Goal: Task Accomplishment & Management: Manage account settings

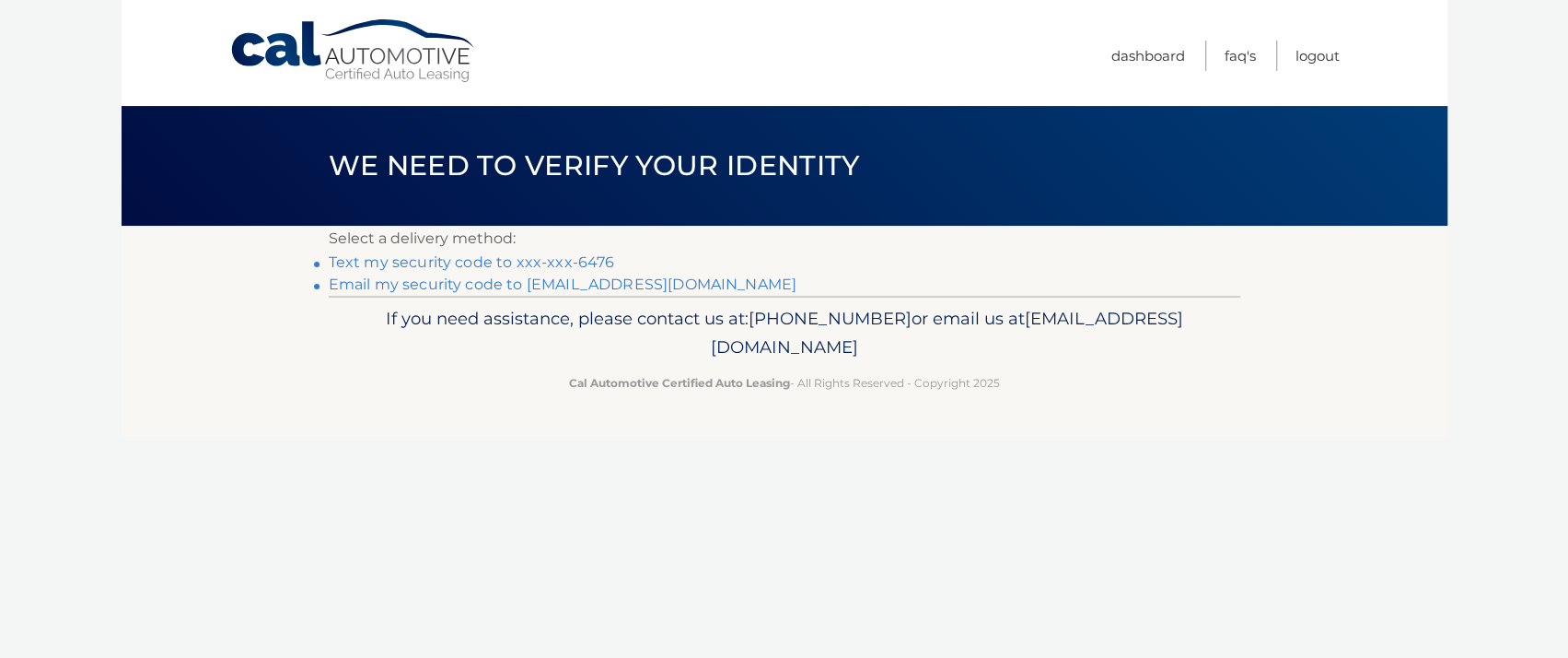
click at [522, 267] on link "Text my security code to xxx-xxx-6476" at bounding box center [471, 262] width 286 height 18
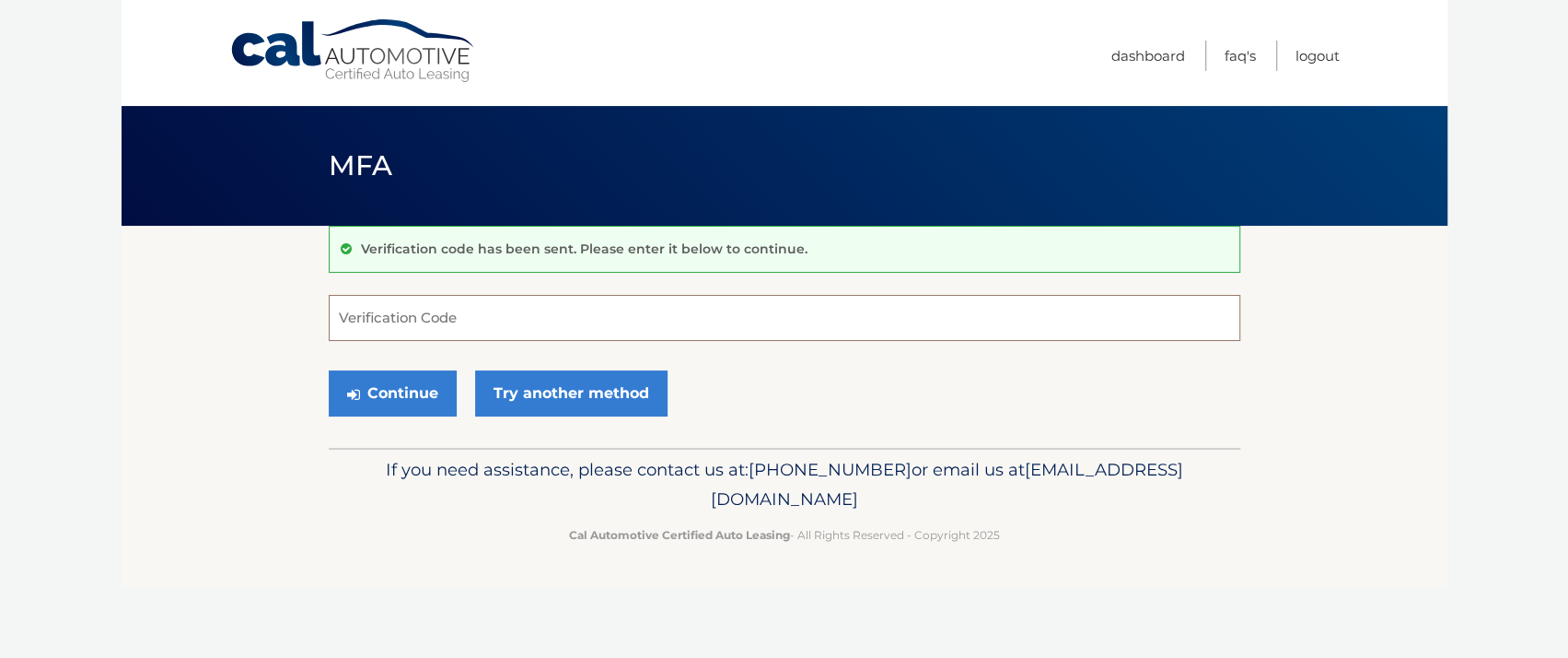
click at [376, 323] on input "Verification Code" at bounding box center [784, 318] width 911 height 46
type input "498764"
click at [412, 411] on button "Continue" at bounding box center [392, 393] width 128 height 46
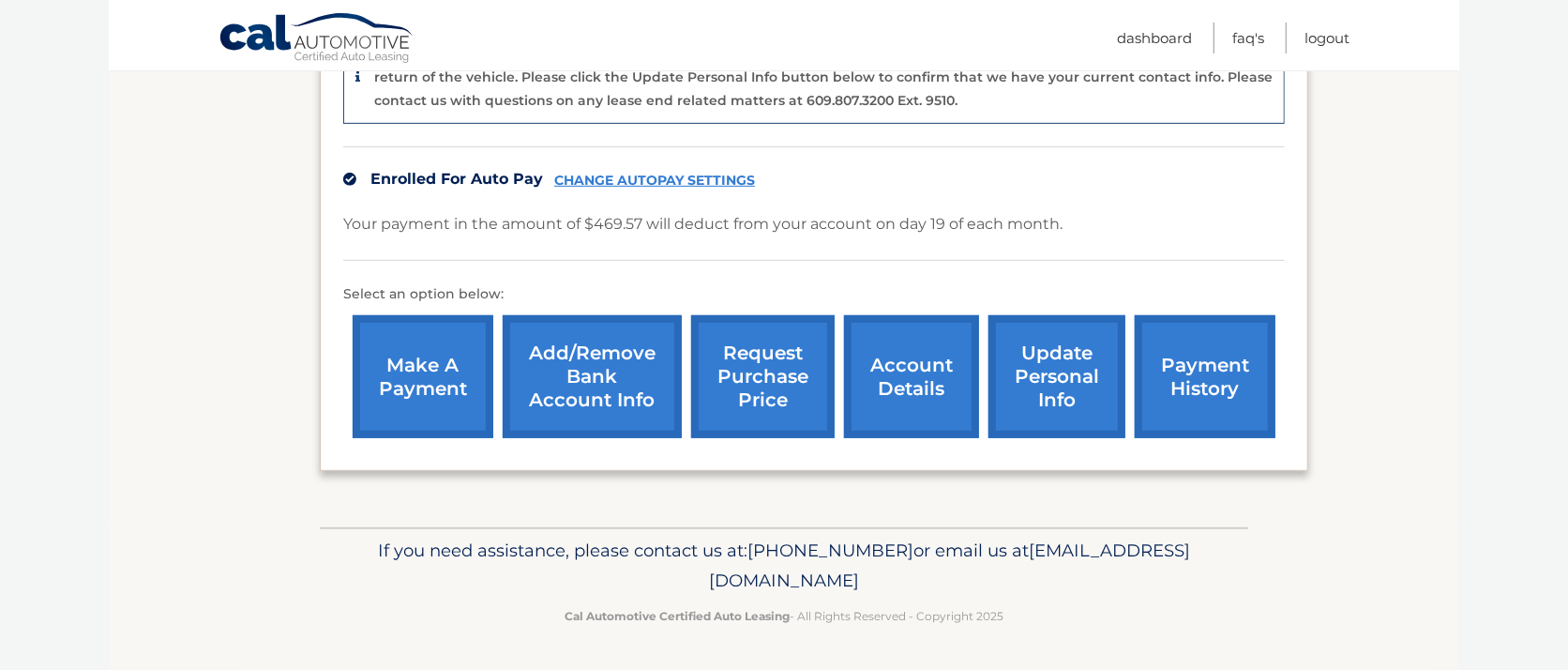
scroll to position [358, 0]
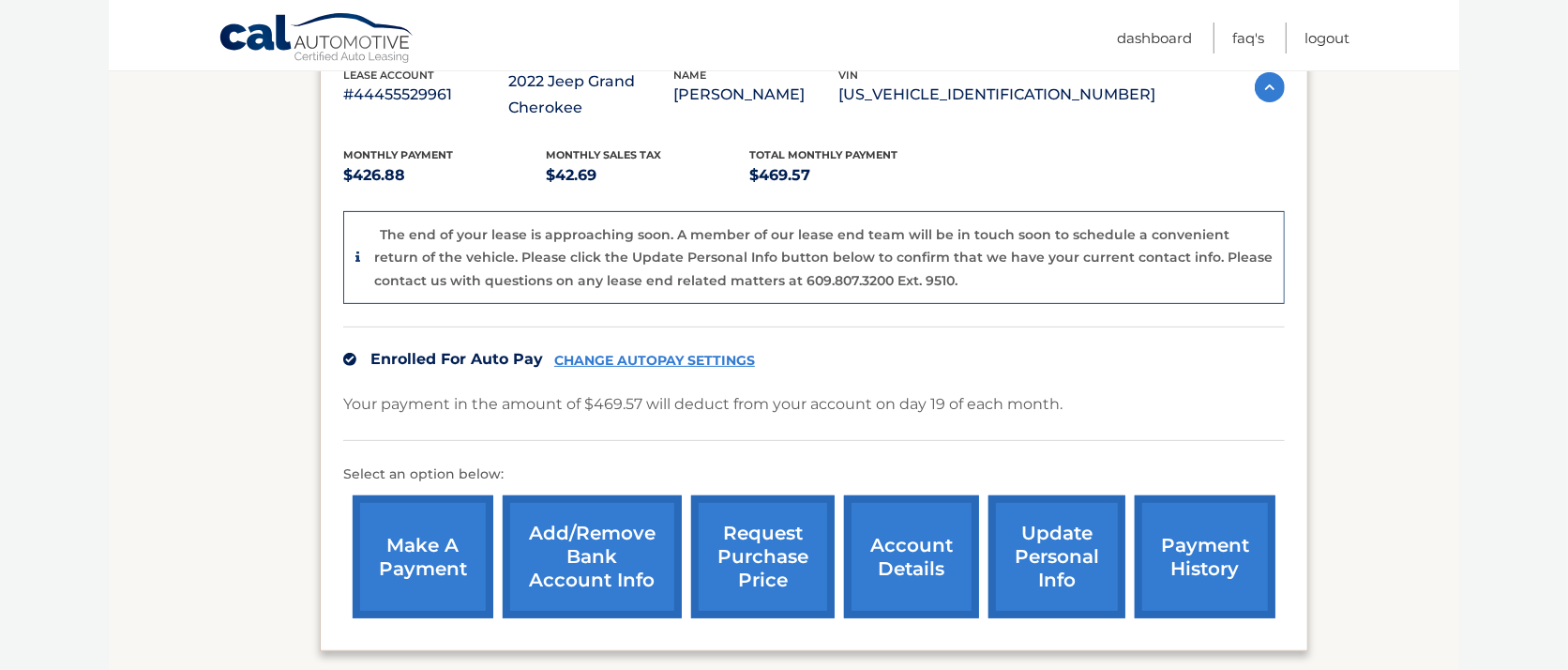
click at [894, 569] on link "account details" at bounding box center [911, 556] width 135 height 123
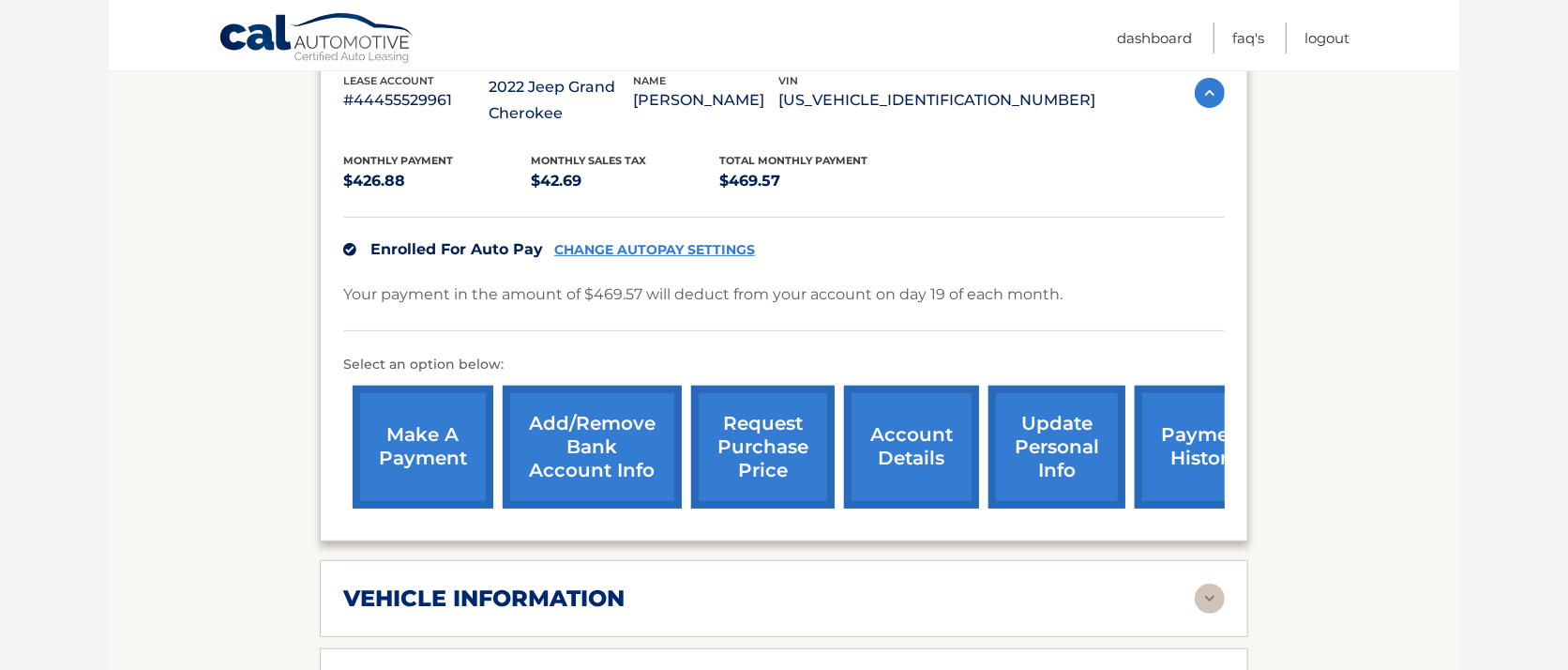
scroll to position [375, 0]
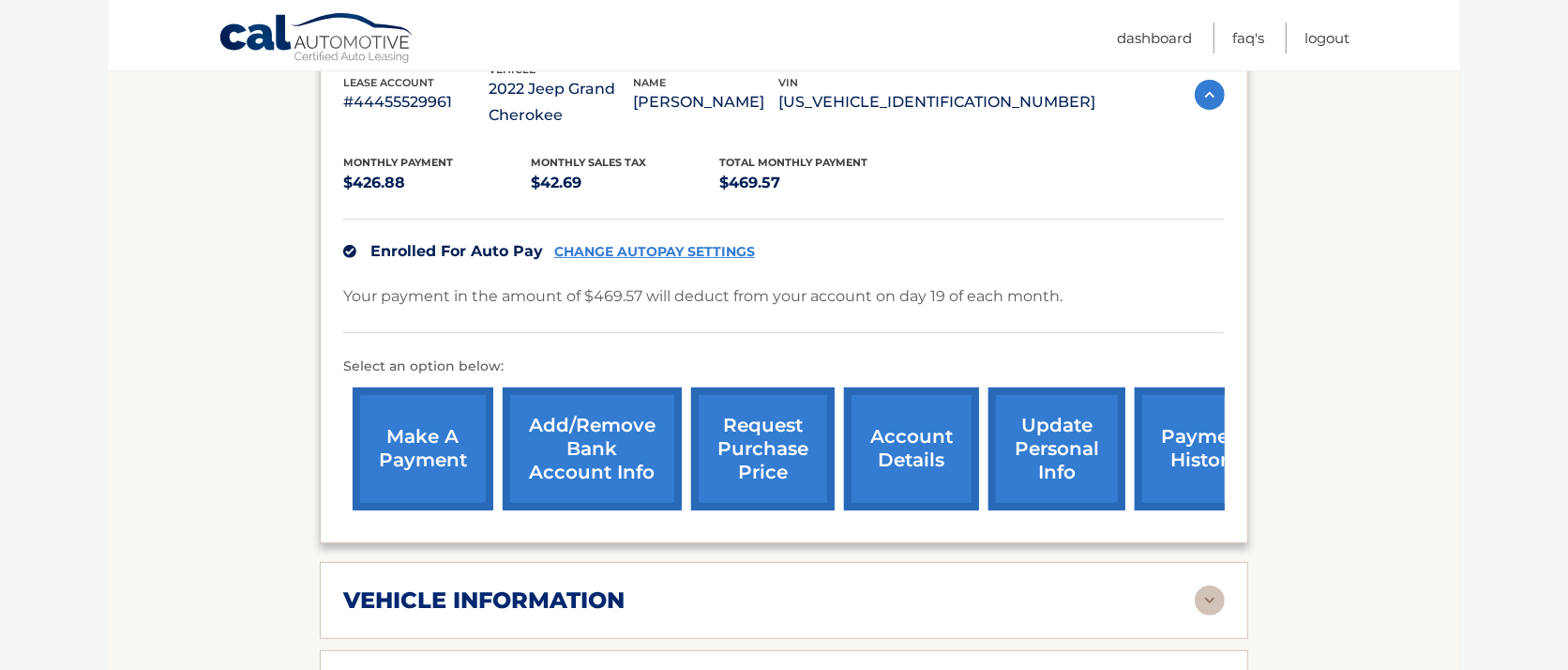
click at [661, 250] on link "CHANGE AUTOPAY SETTINGS" at bounding box center [654, 252] width 201 height 16
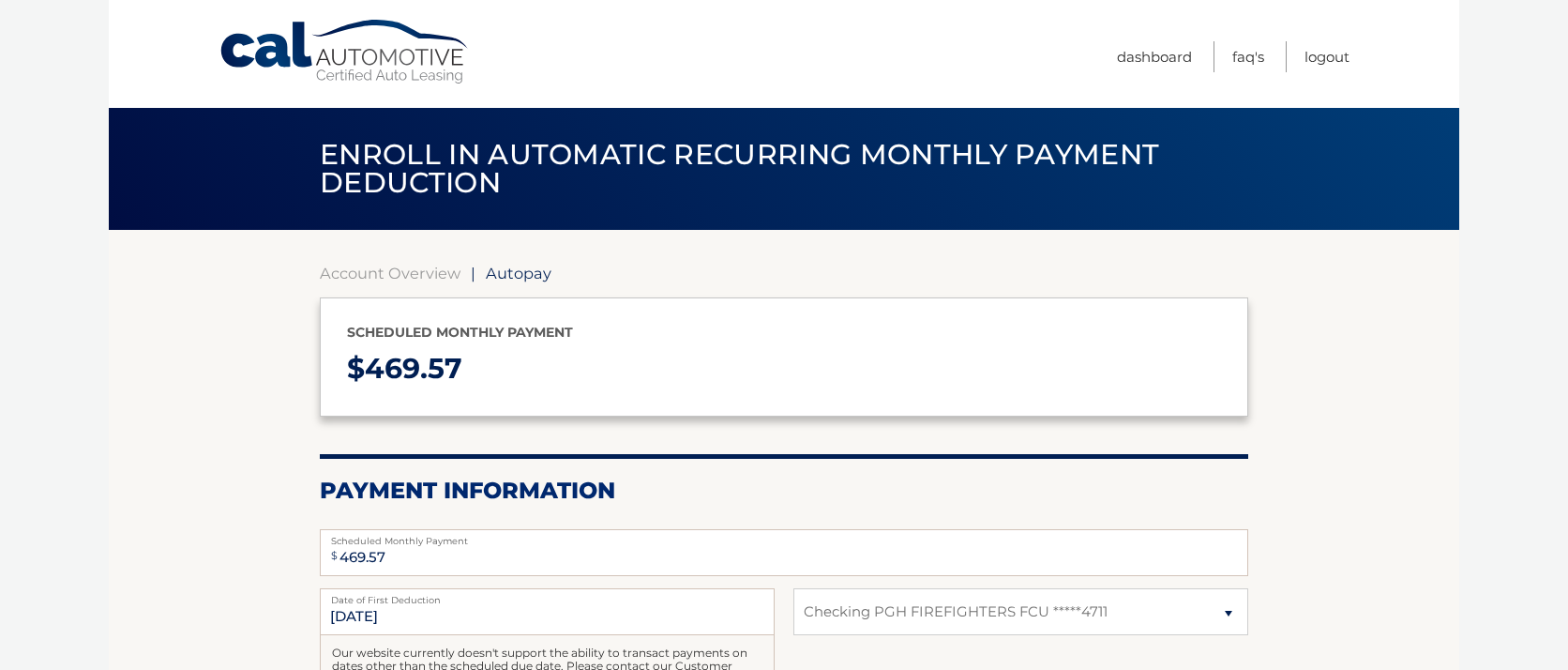
select select "NmY0OWZhMjgtMDUxYi00MjliLTkxYWEtYTkzMTJlOGFkMzk4"
click at [1125, 63] on link "Dashboard" at bounding box center [1154, 56] width 75 height 31
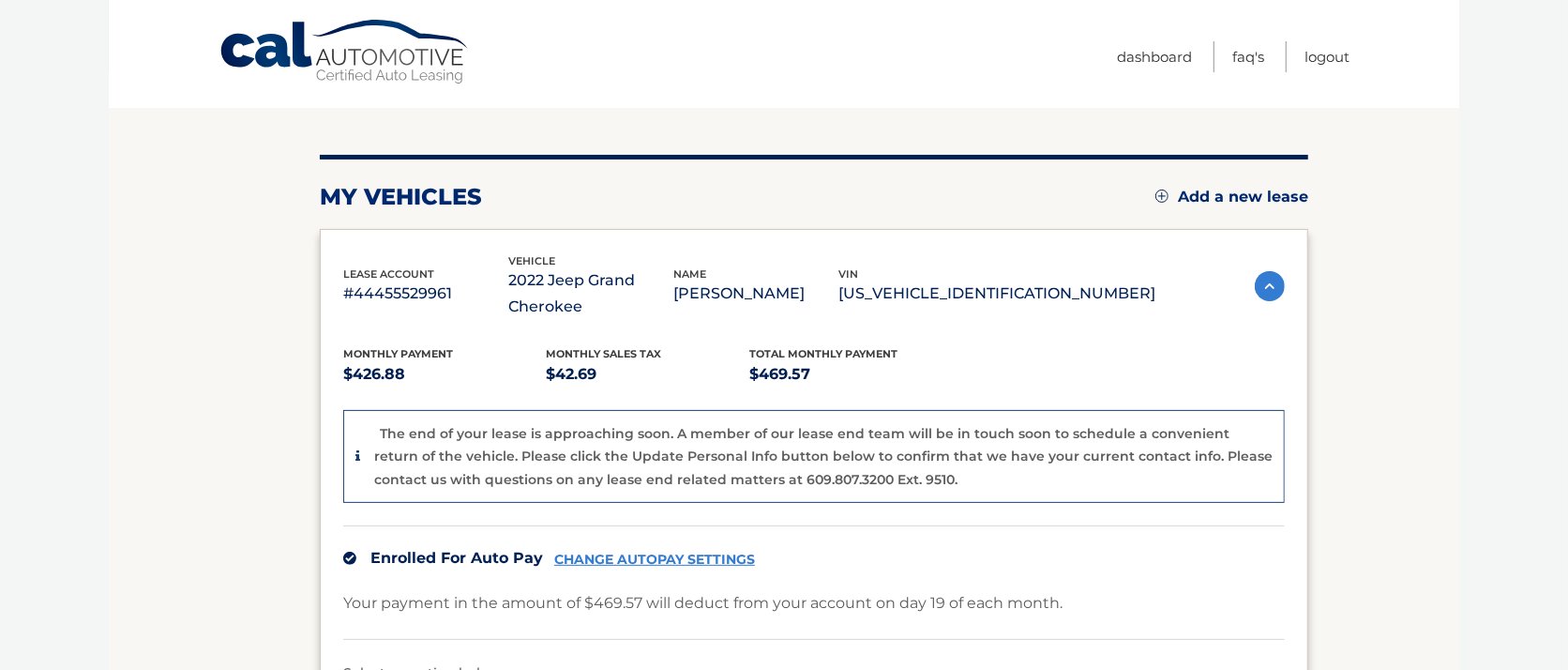
scroll to position [188, 0]
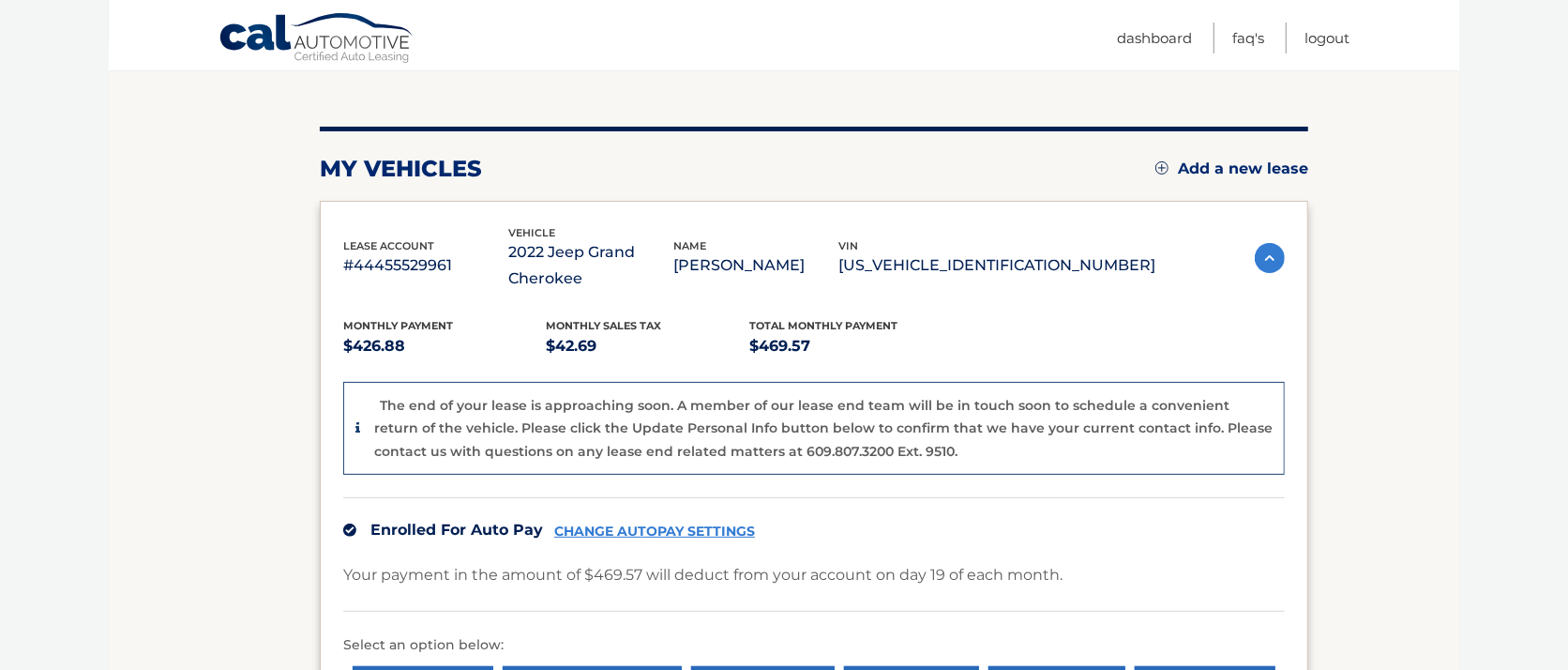
click at [1259, 253] on img at bounding box center [1270, 258] width 30 height 30
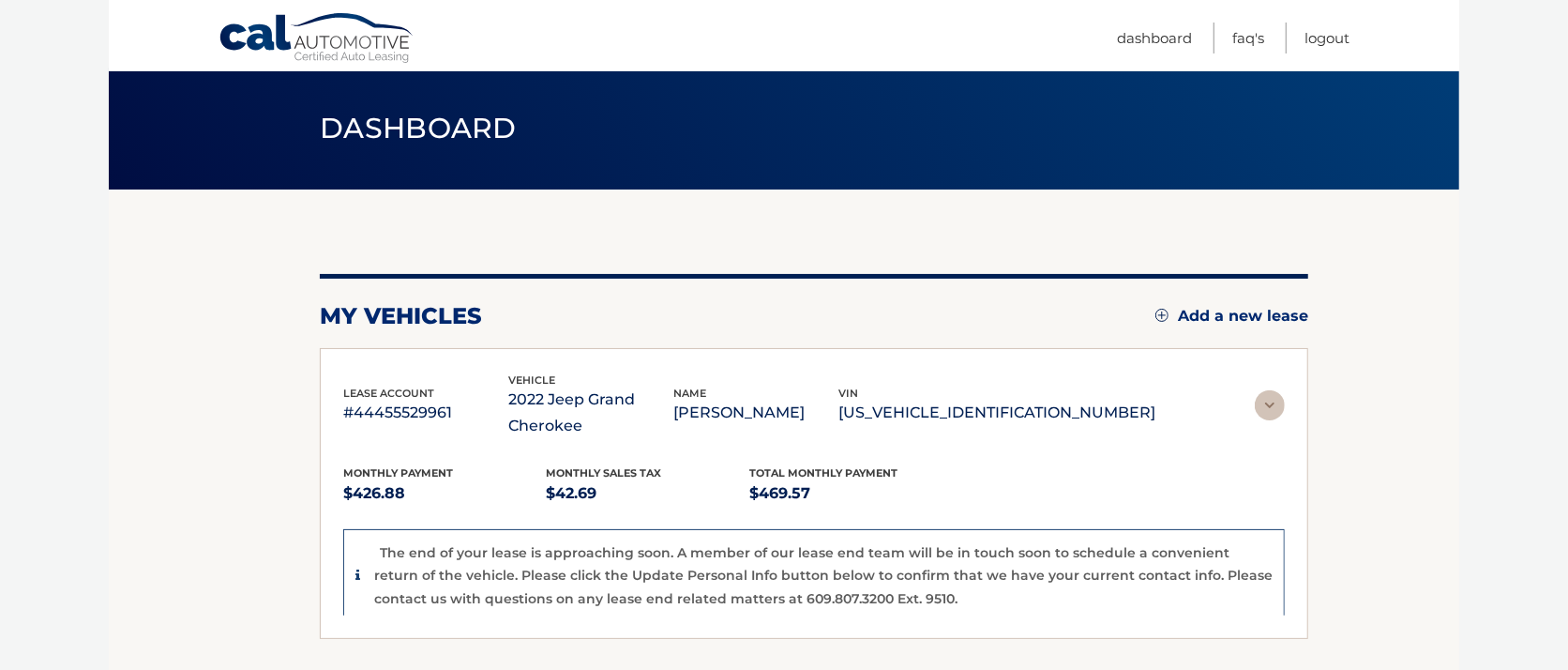
scroll to position [35, 0]
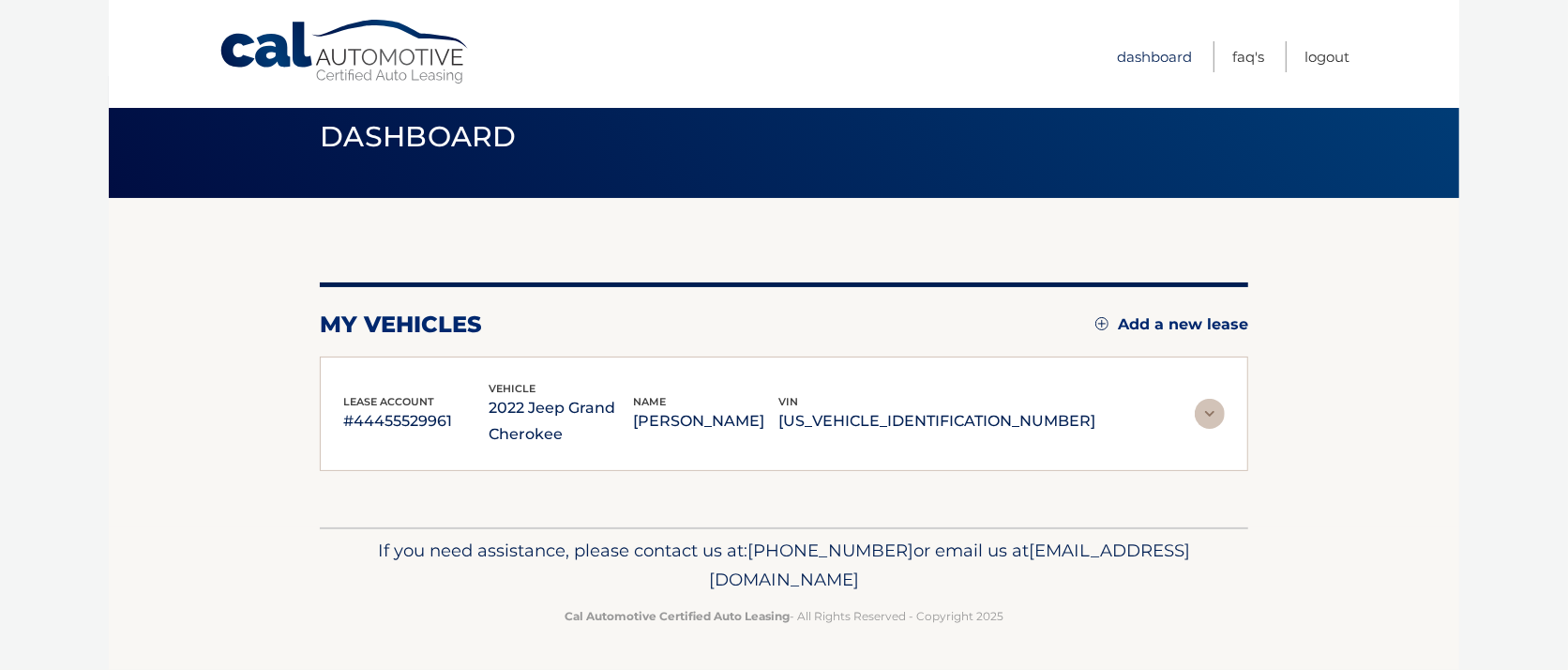
click at [1133, 53] on link "Dashboard" at bounding box center [1154, 56] width 75 height 31
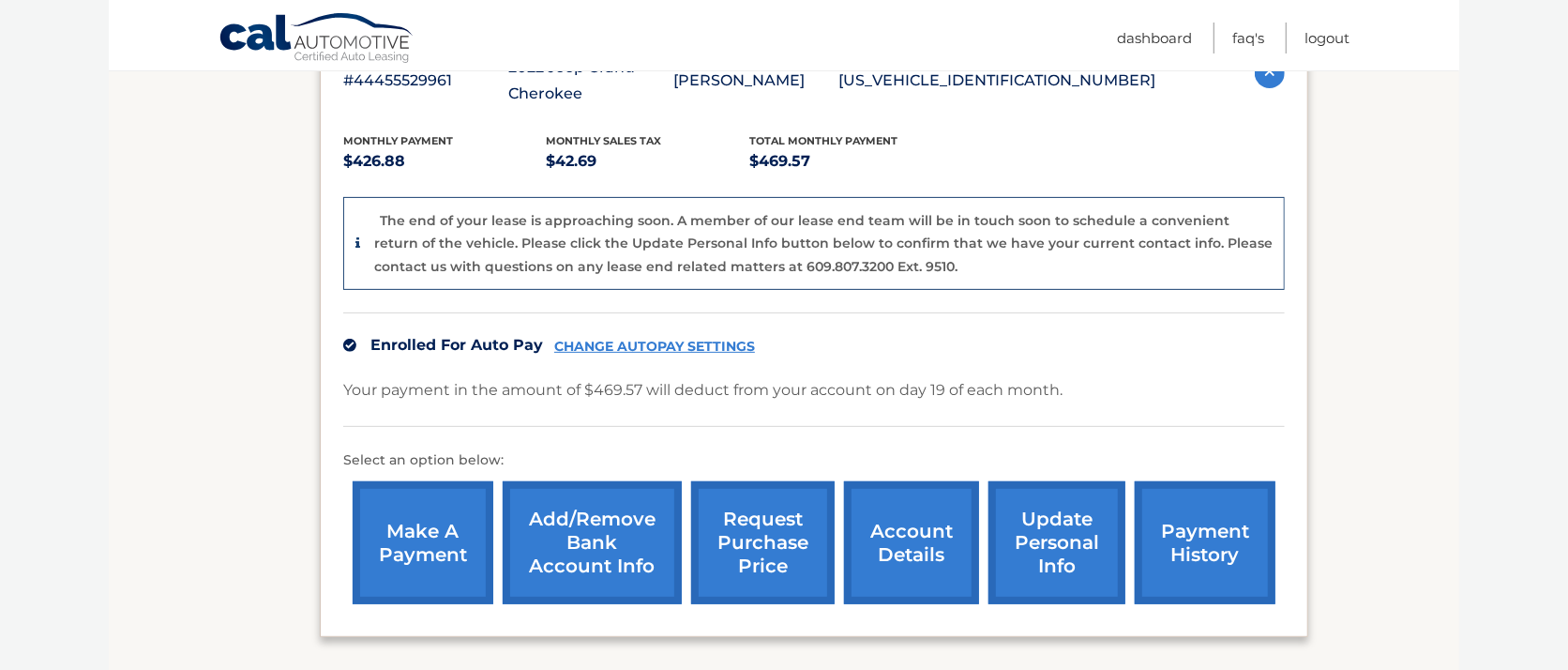
scroll to position [375, 0]
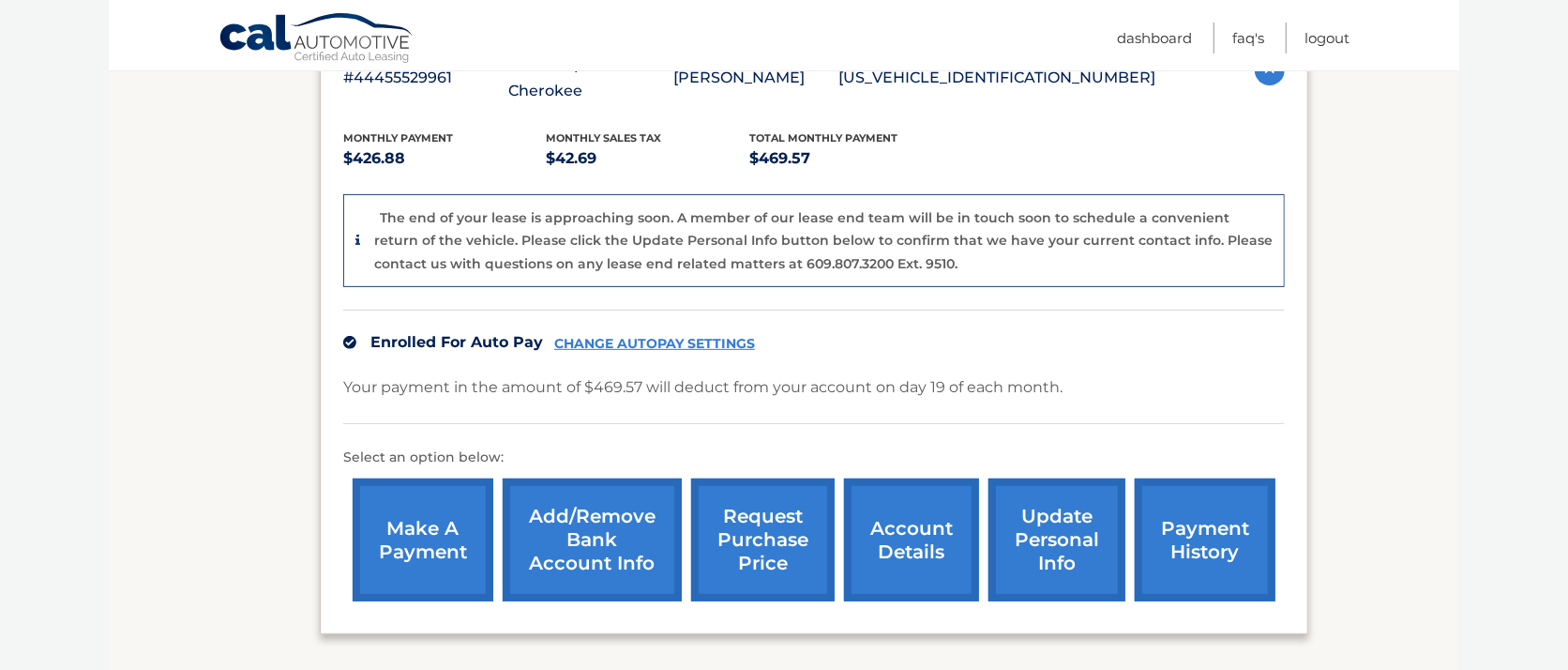
click at [659, 342] on link "CHANGE AUTOPAY SETTINGS" at bounding box center [654, 343] width 201 height 16
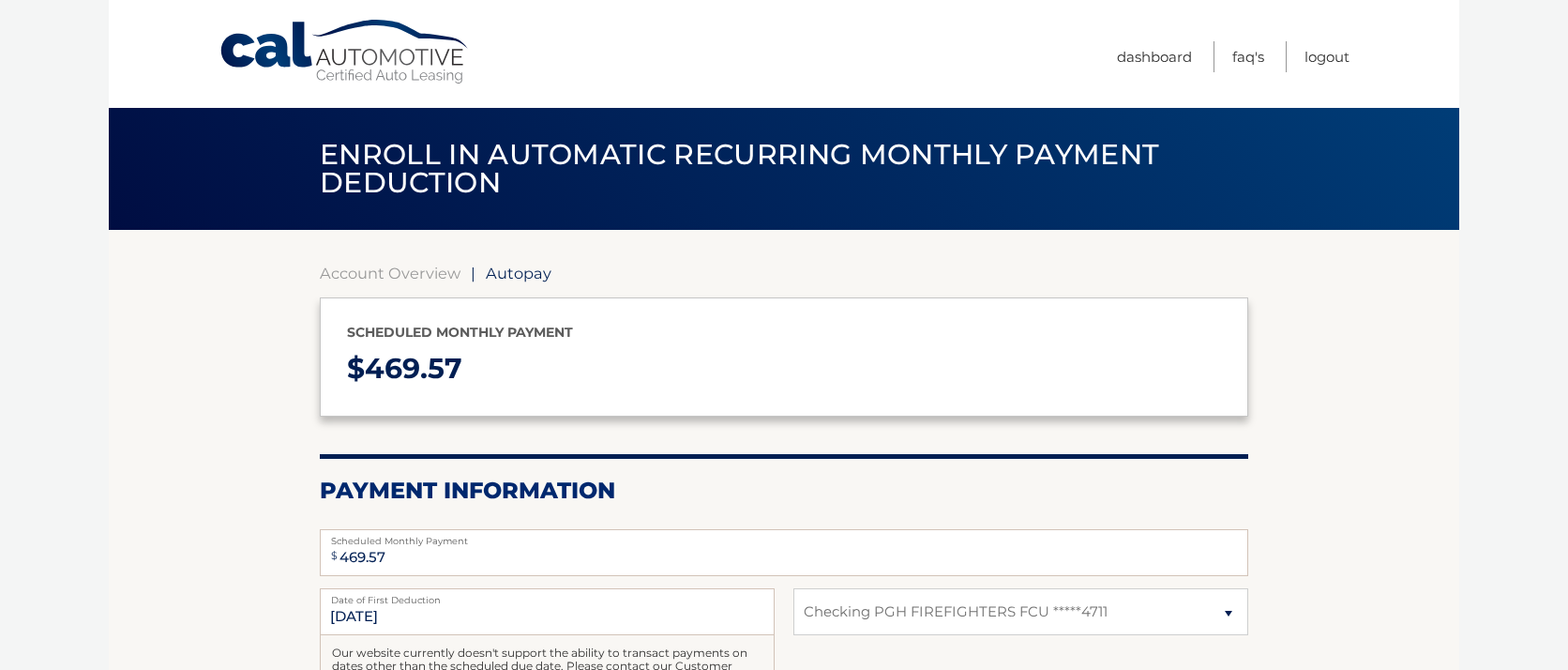
select select "NmY0OWZhMjgtMDUxYi00MjliLTkxYWEtYTkzMTJlOGFkMzk4"
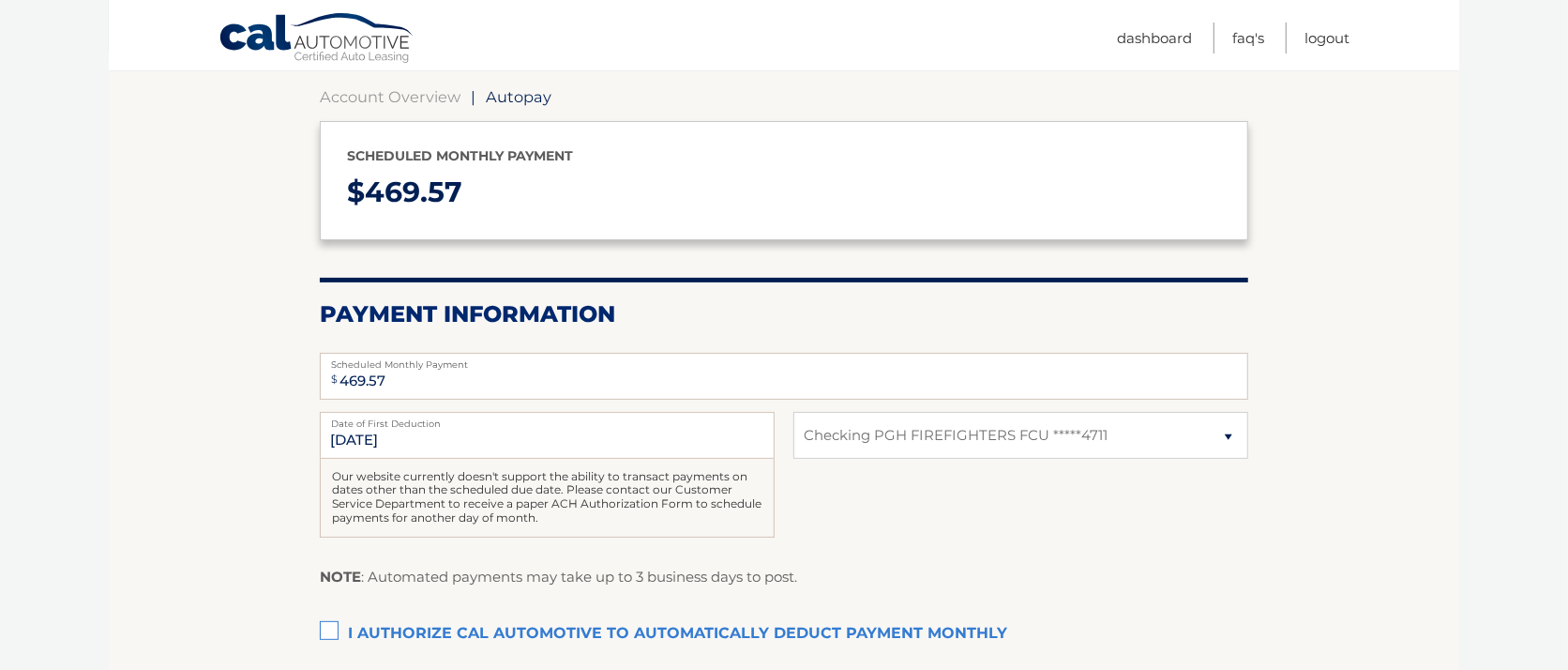
scroll to position [375, 0]
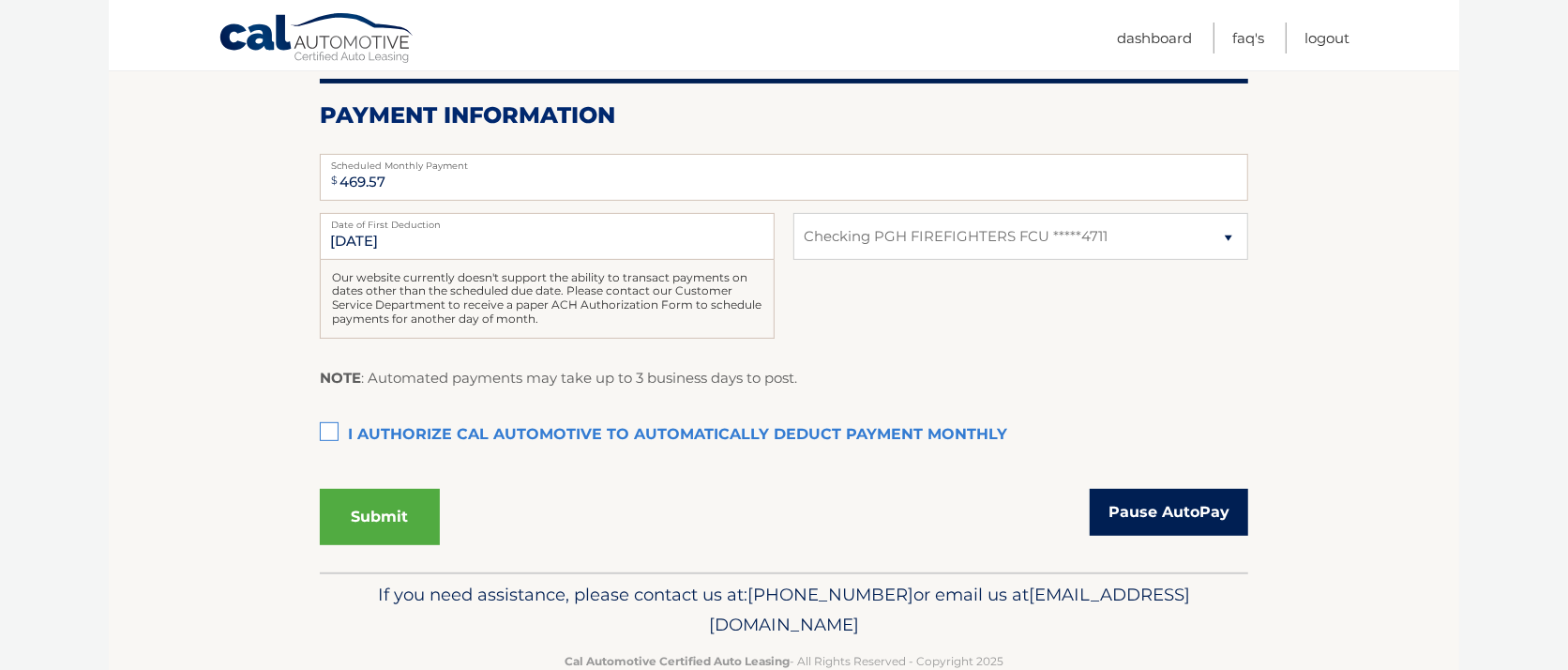
click at [1155, 535] on link "Pause AutoPay" at bounding box center [1169, 511] width 159 height 47
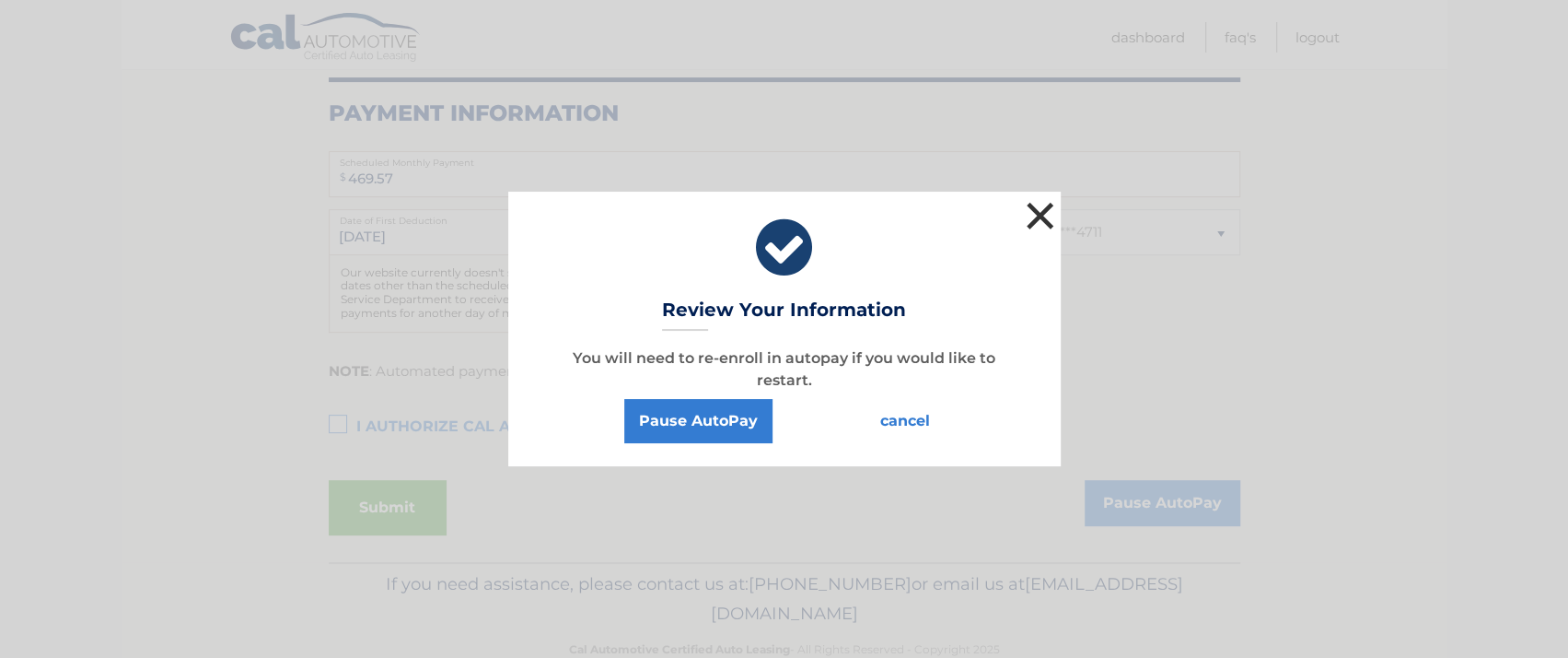
click at [1043, 202] on button "×" at bounding box center [1041, 216] width 37 height 37
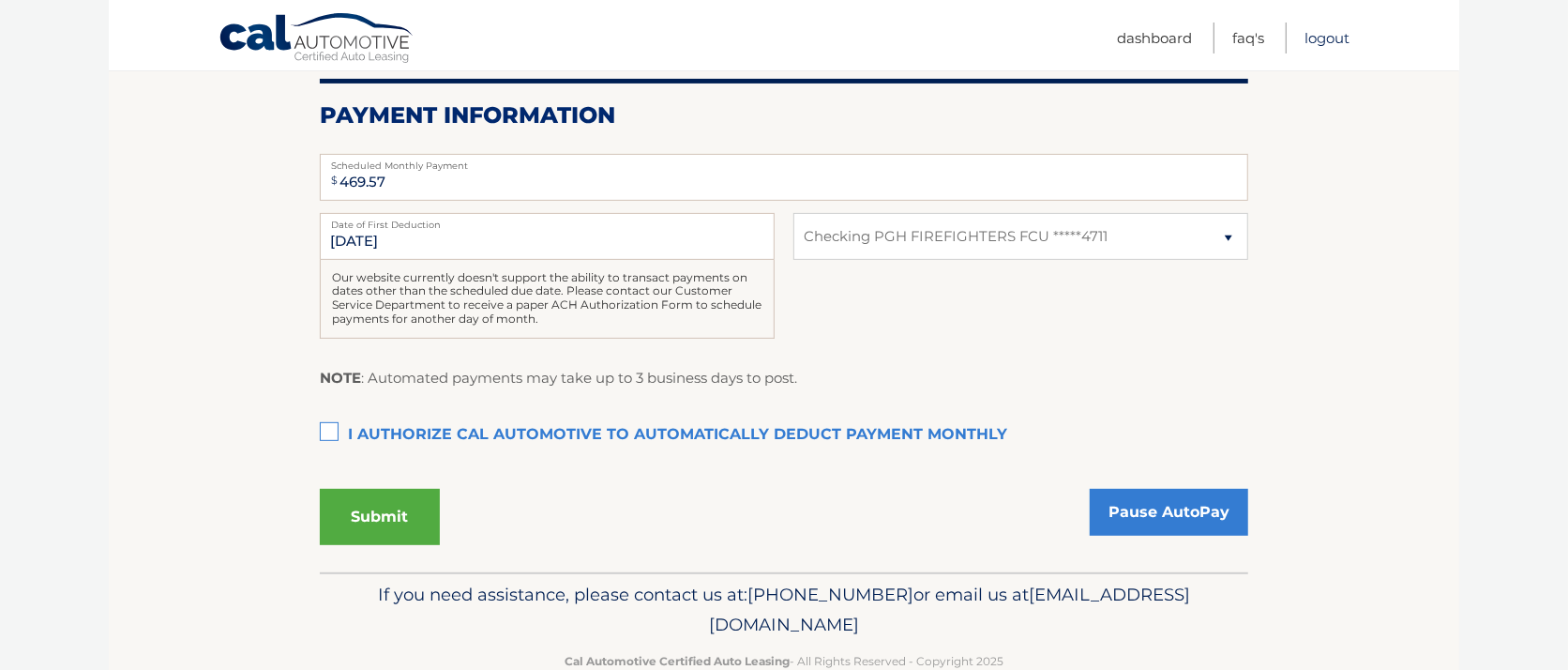
click at [1326, 34] on link "Logout" at bounding box center [1326, 38] width 45 height 31
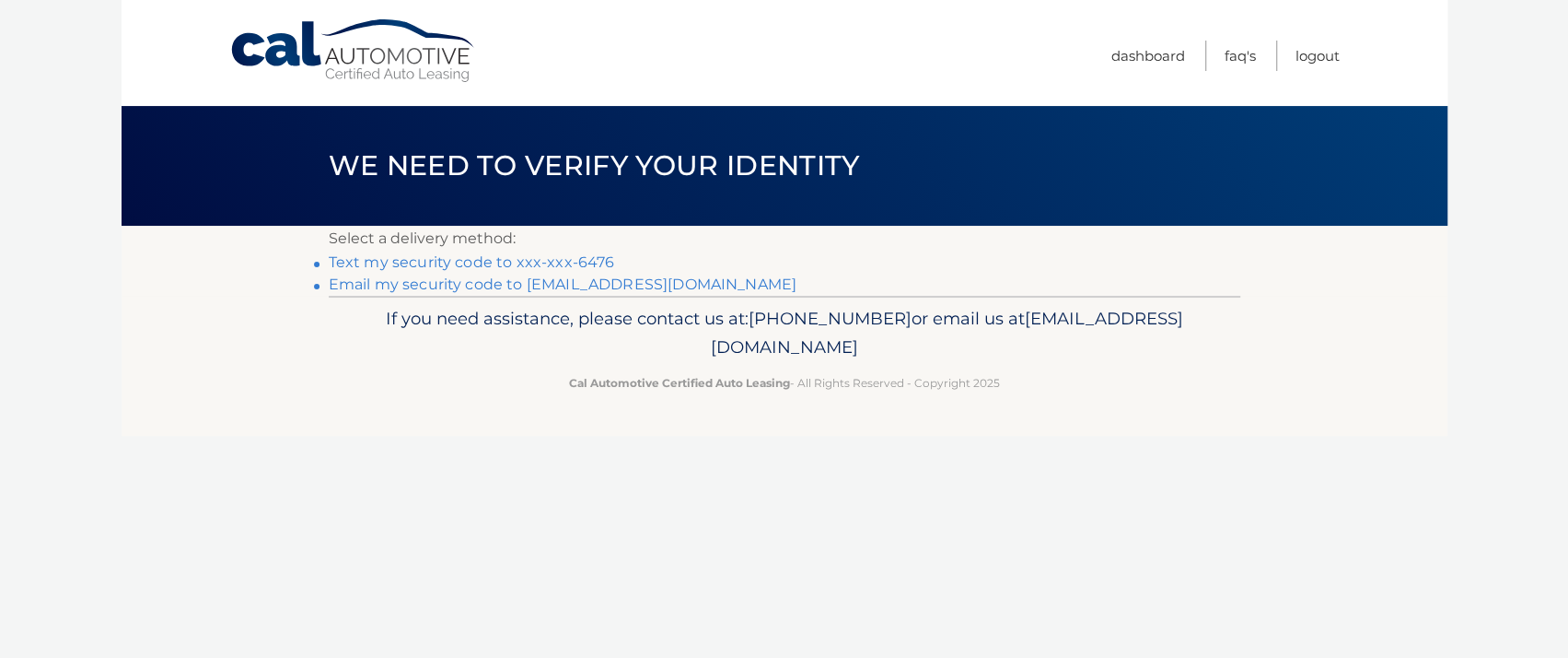
click at [581, 271] on link "Text my security code to xxx-xxx-6476" at bounding box center [471, 262] width 286 height 18
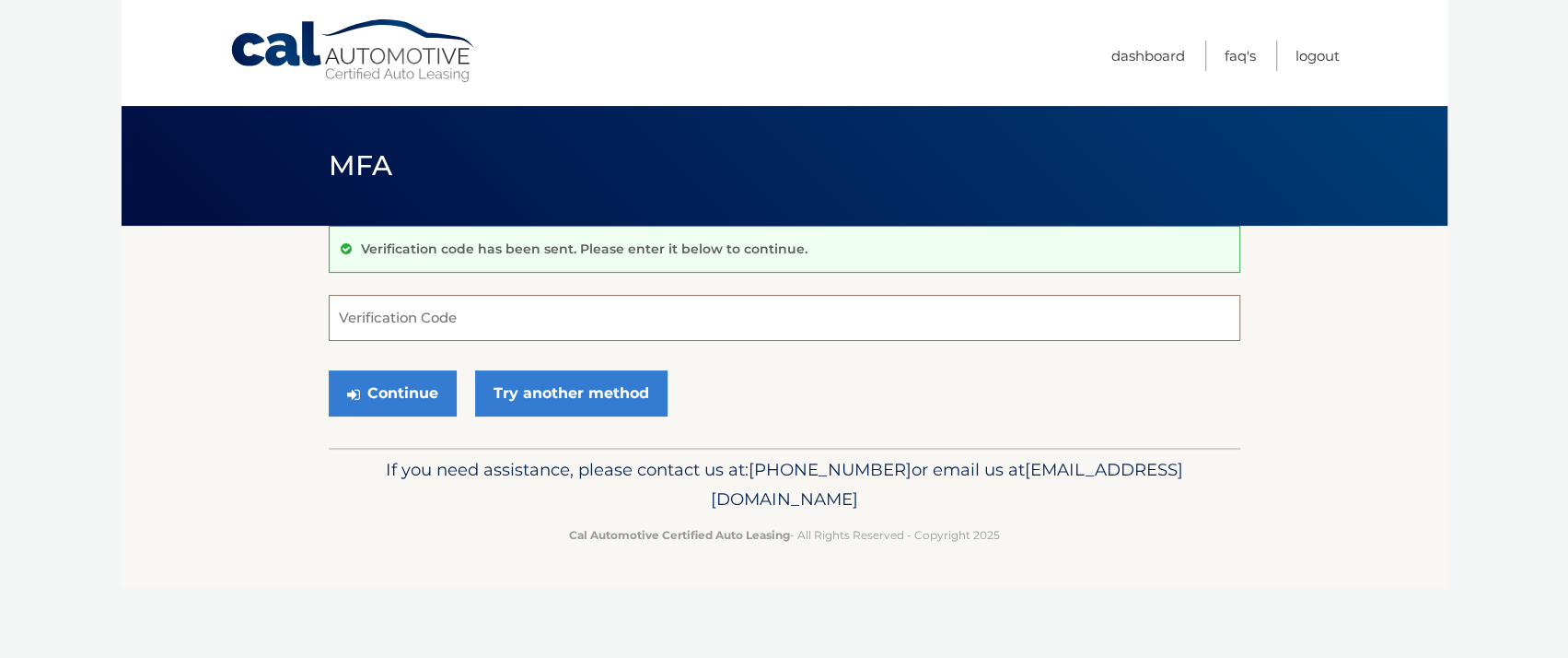
click at [375, 334] on input "Verification Code" at bounding box center [784, 318] width 911 height 46
type input "157600"
click at [415, 417] on button "Continue" at bounding box center [392, 393] width 128 height 46
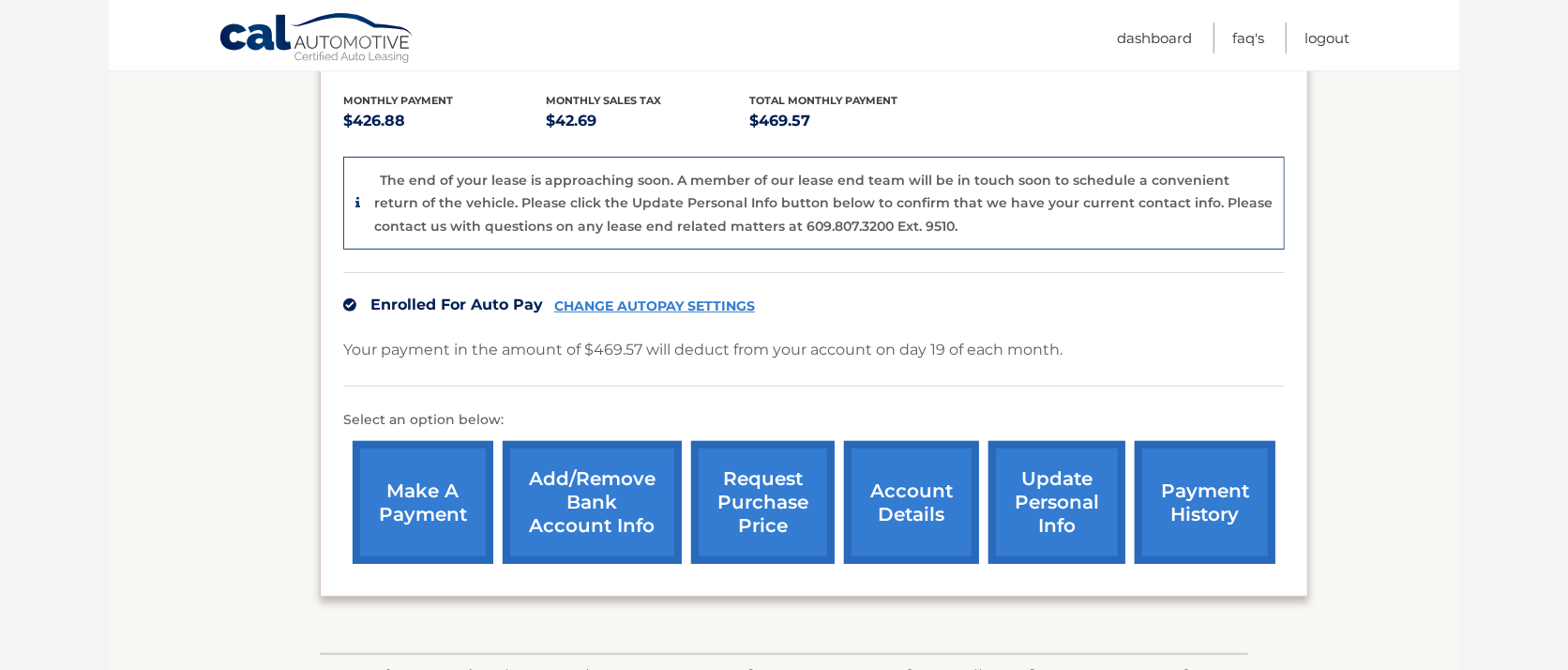
scroll to position [546, 0]
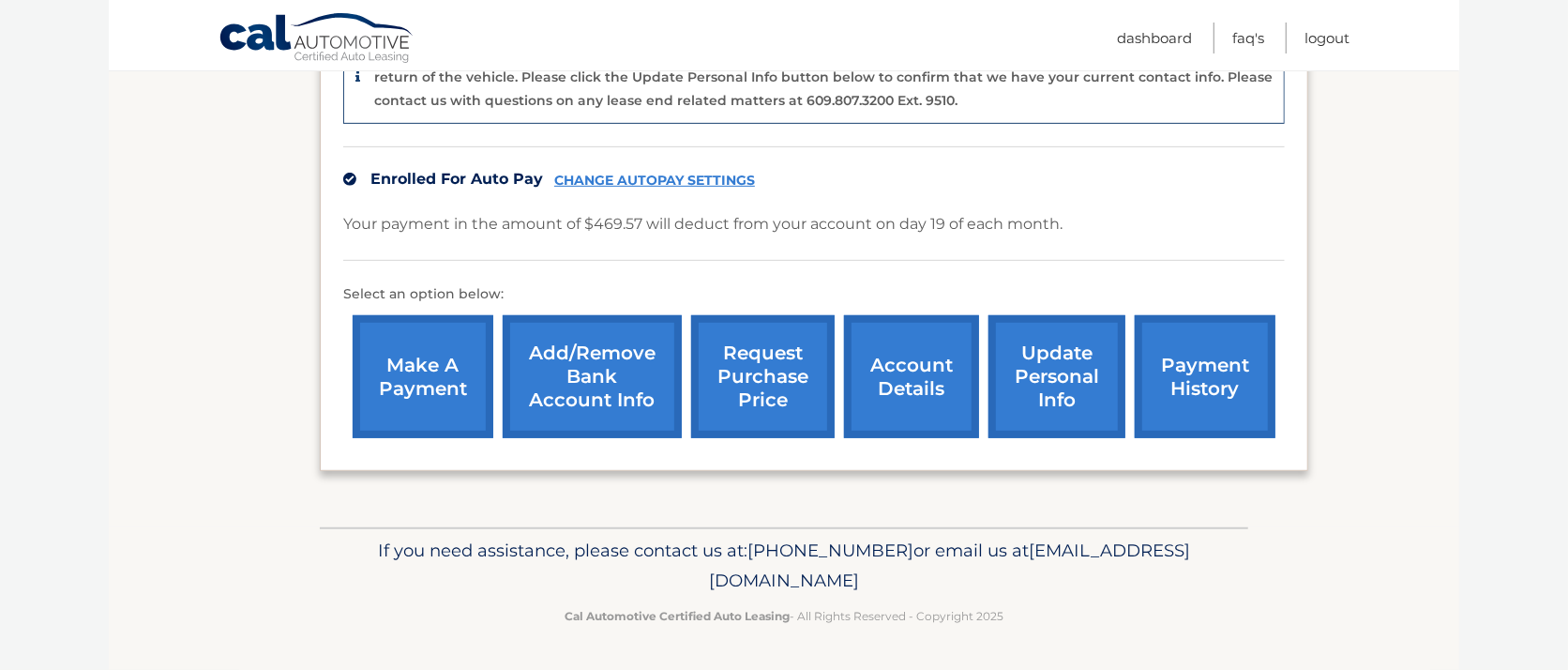
click at [1190, 382] on link "payment history" at bounding box center [1205, 376] width 141 height 123
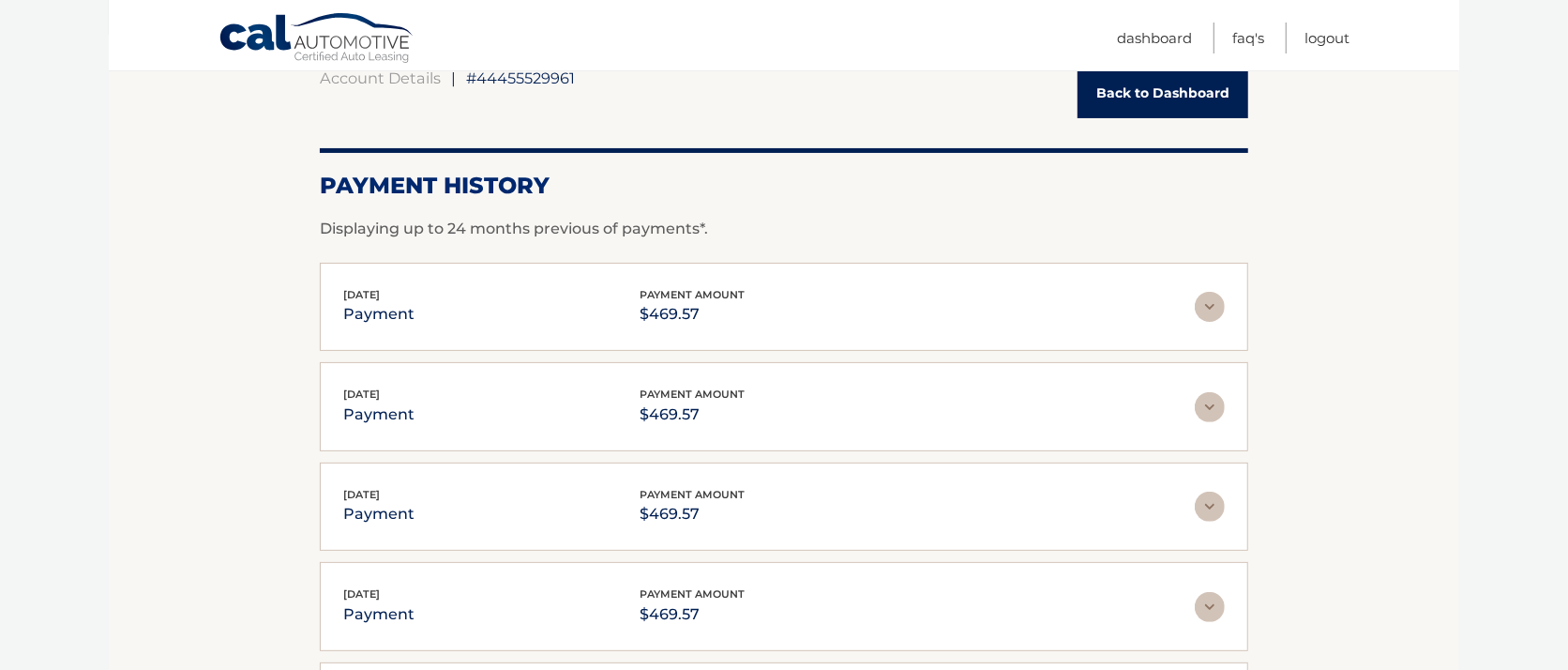
scroll to position [188, 0]
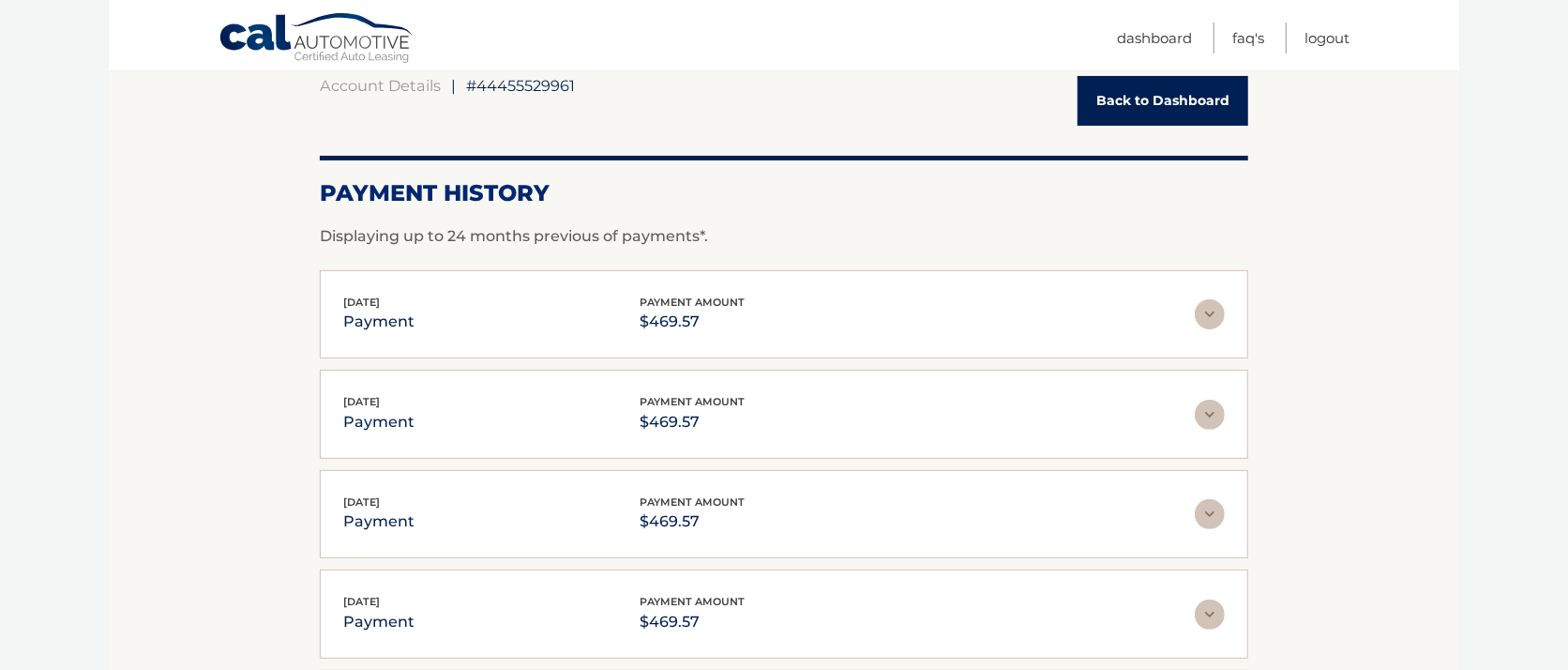
click at [1212, 104] on link "Back to Dashboard" at bounding box center [1163, 101] width 171 height 50
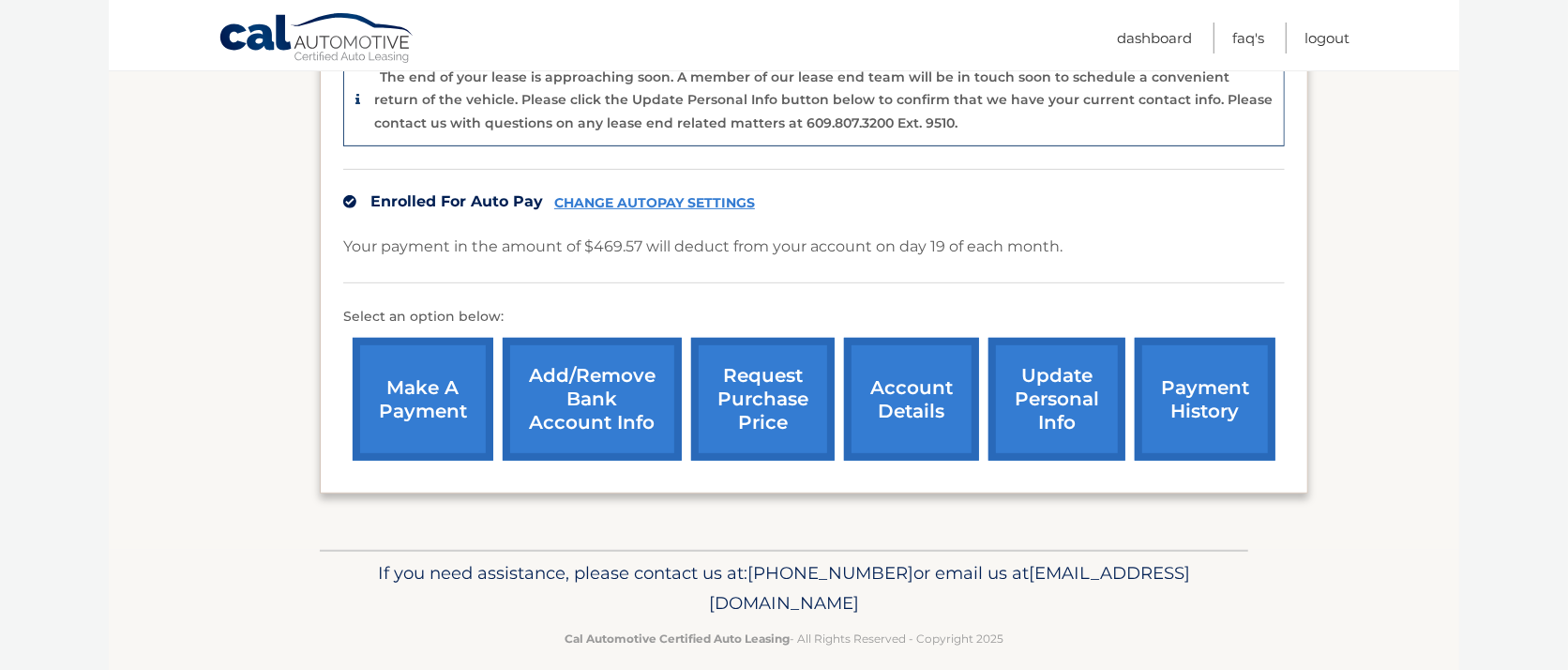
scroll to position [546, 0]
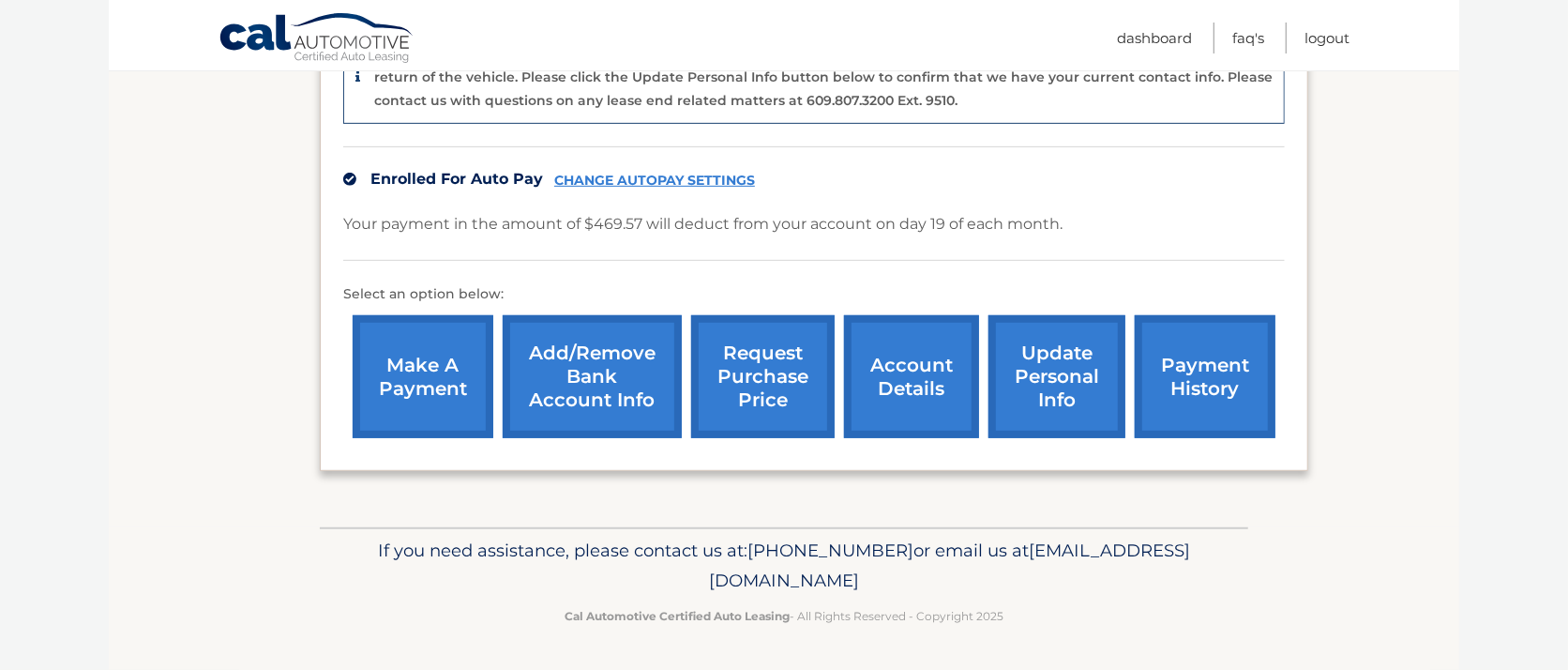
click at [919, 374] on link "account details" at bounding box center [911, 376] width 135 height 123
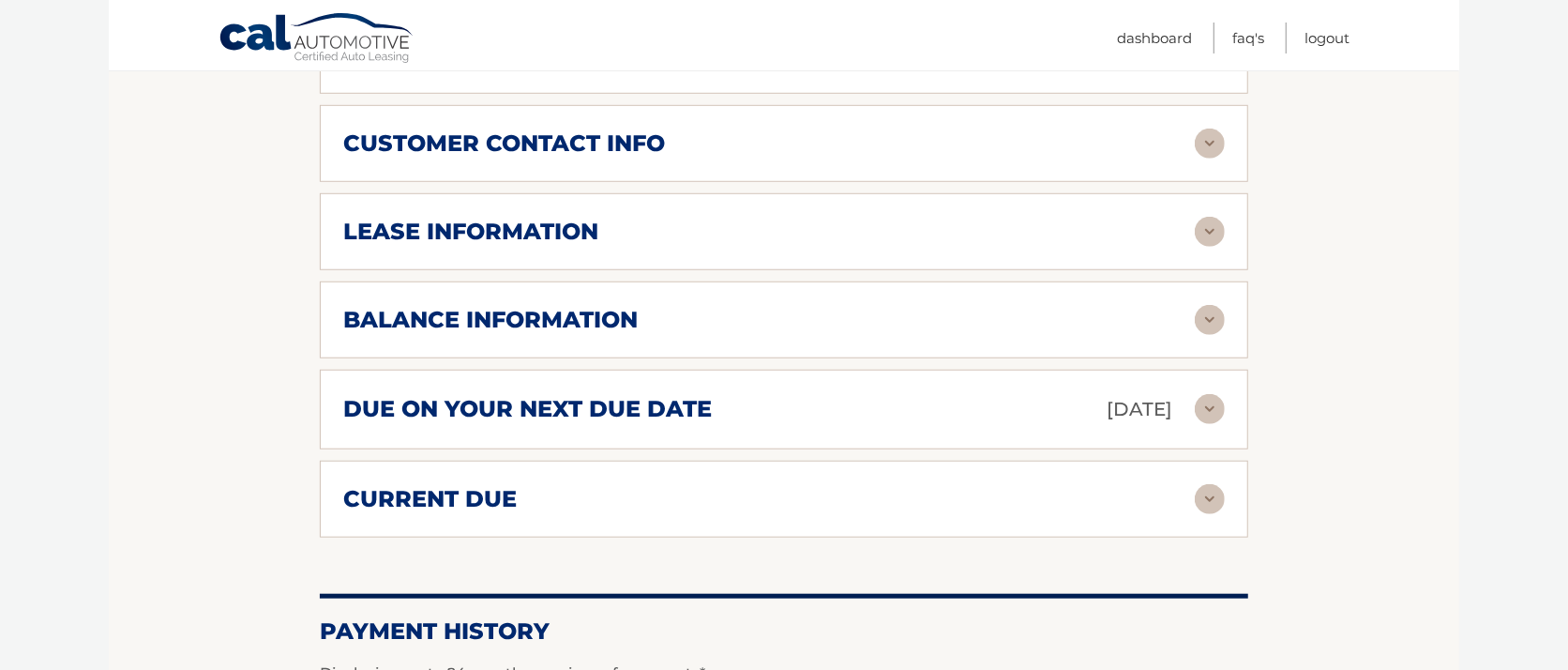
scroll to position [939, 0]
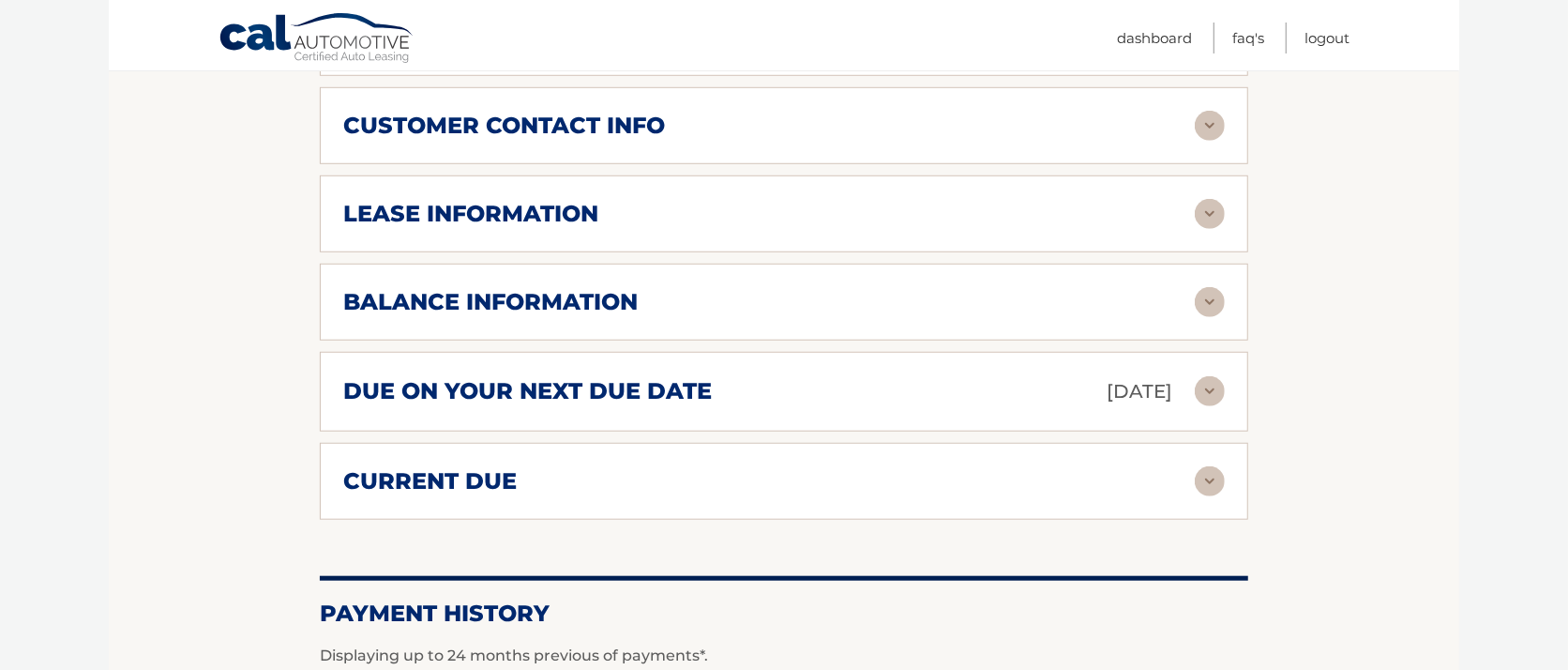
click at [1208, 318] on img at bounding box center [1210, 302] width 30 height 30
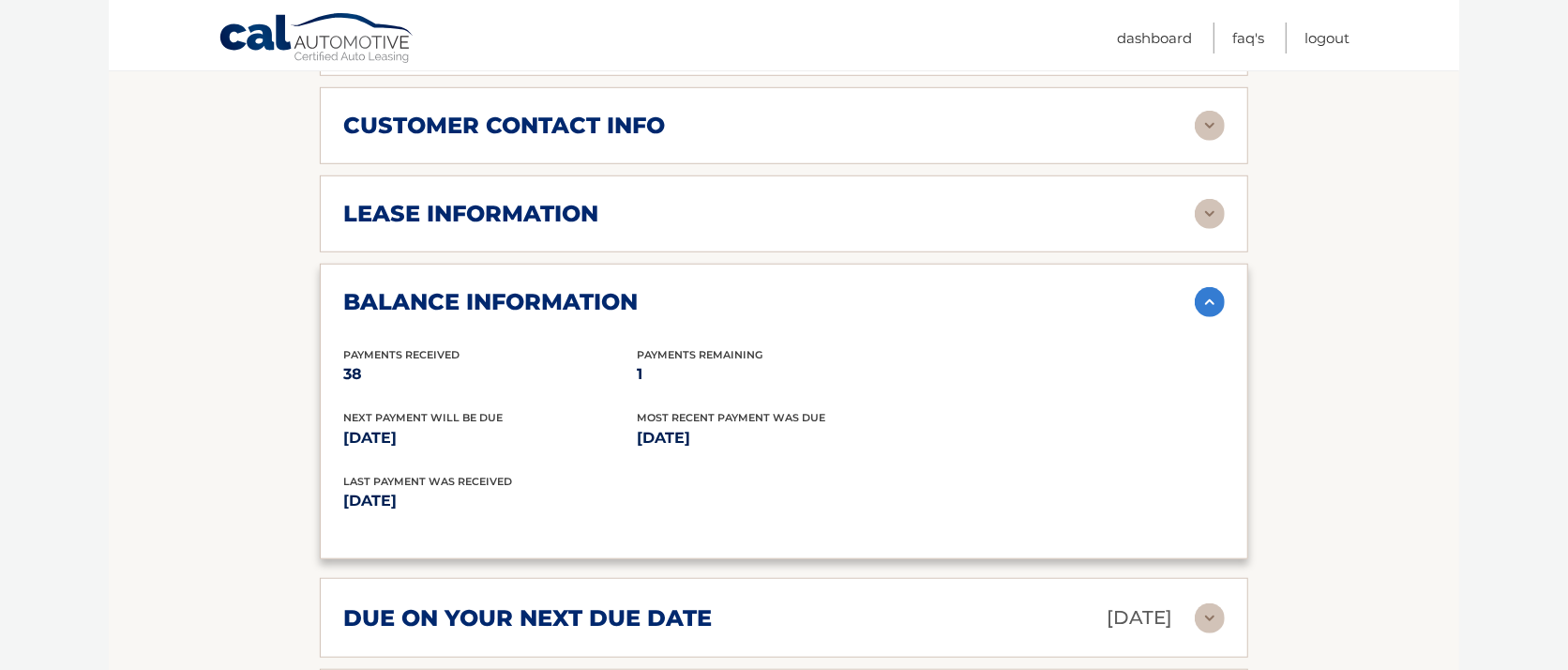
click at [1212, 229] on img at bounding box center [1210, 214] width 30 height 30
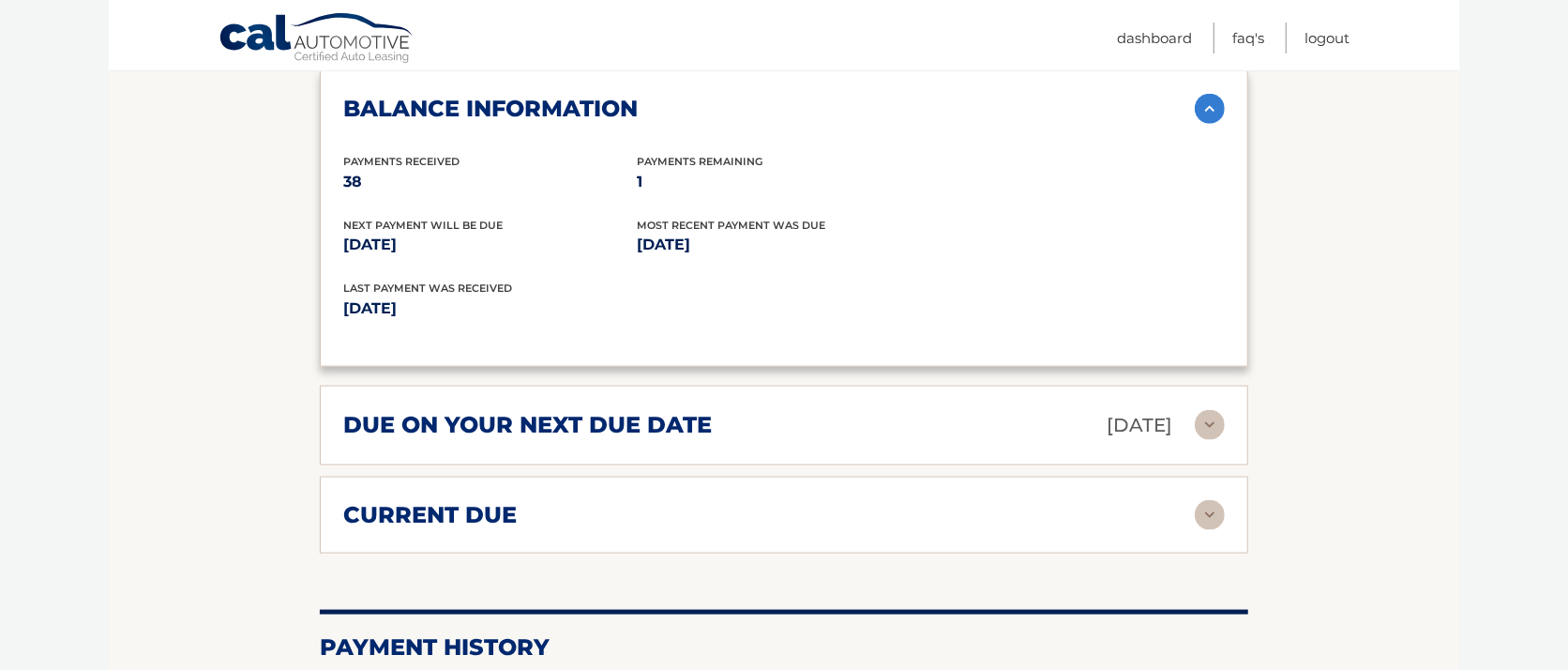
scroll to position [1501, 0]
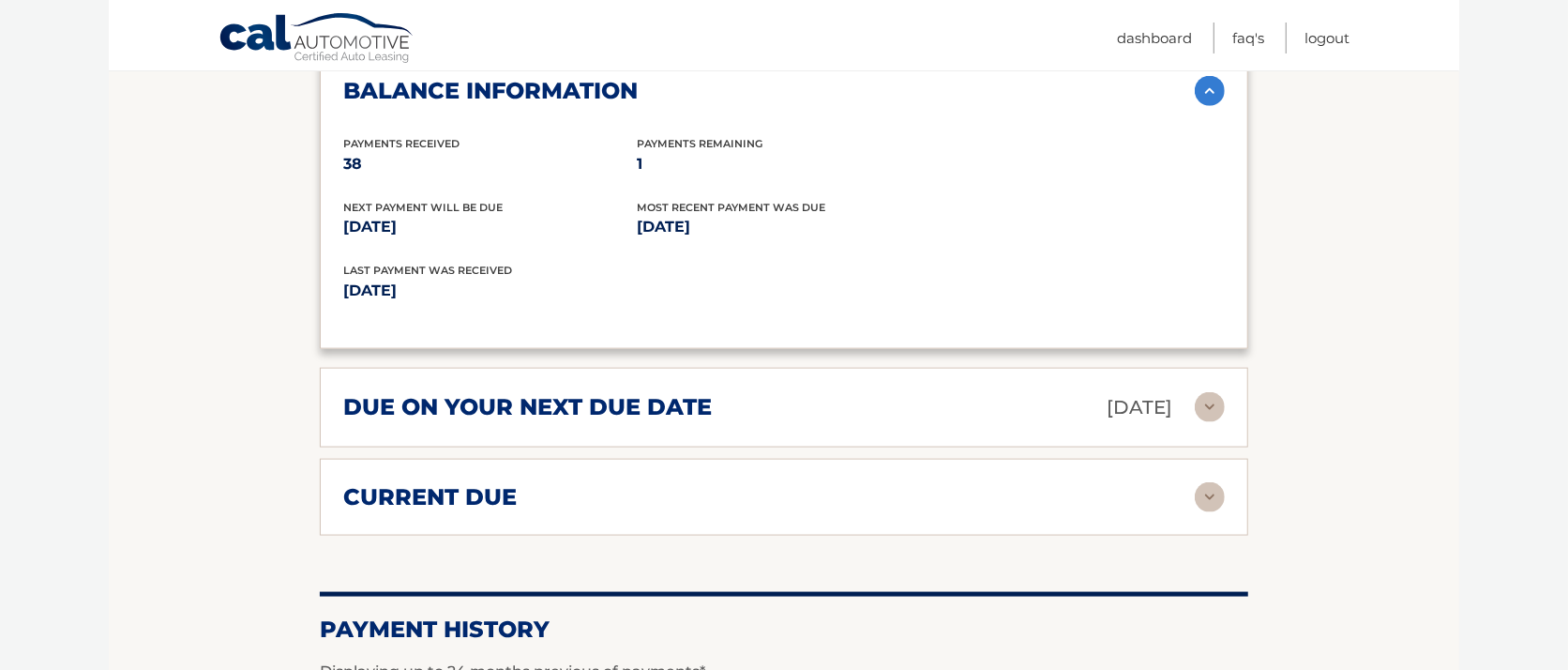
click at [1204, 422] on img at bounding box center [1210, 407] width 30 height 30
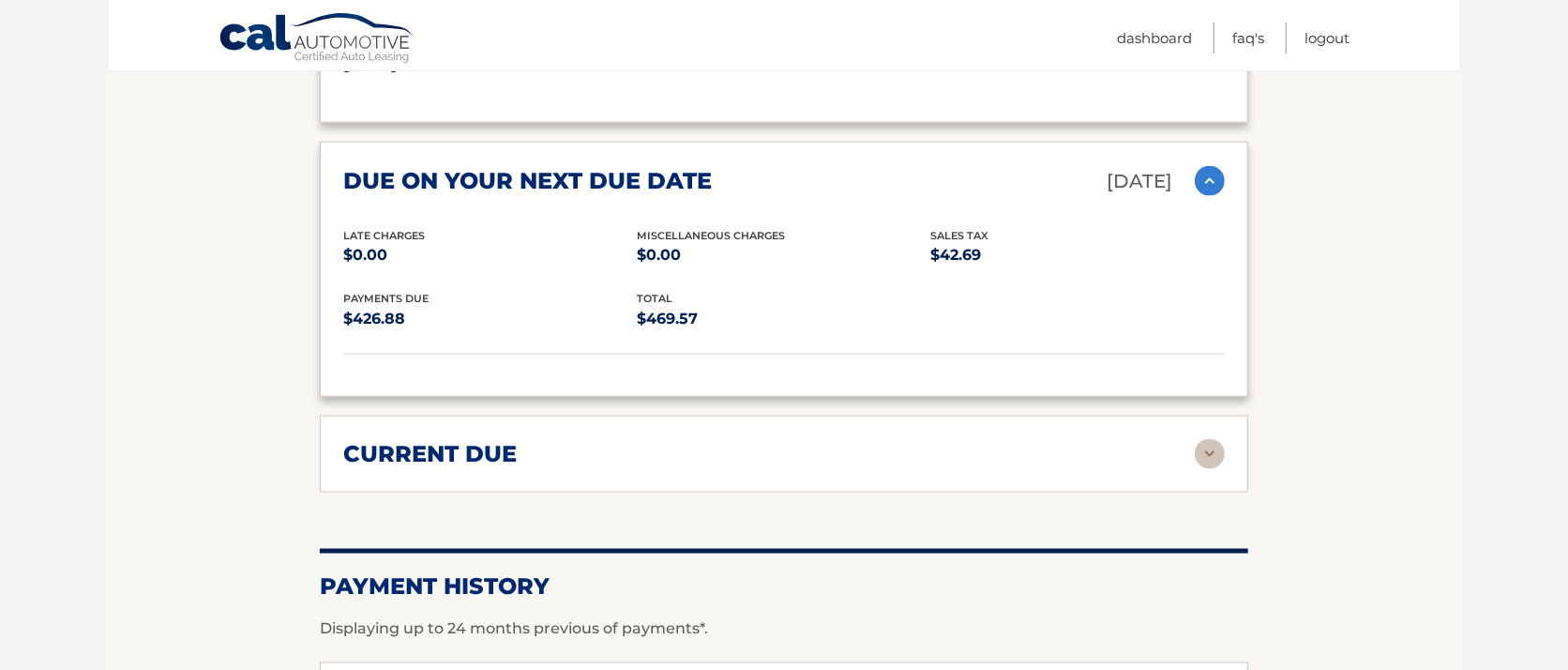
scroll to position [1876, 0]
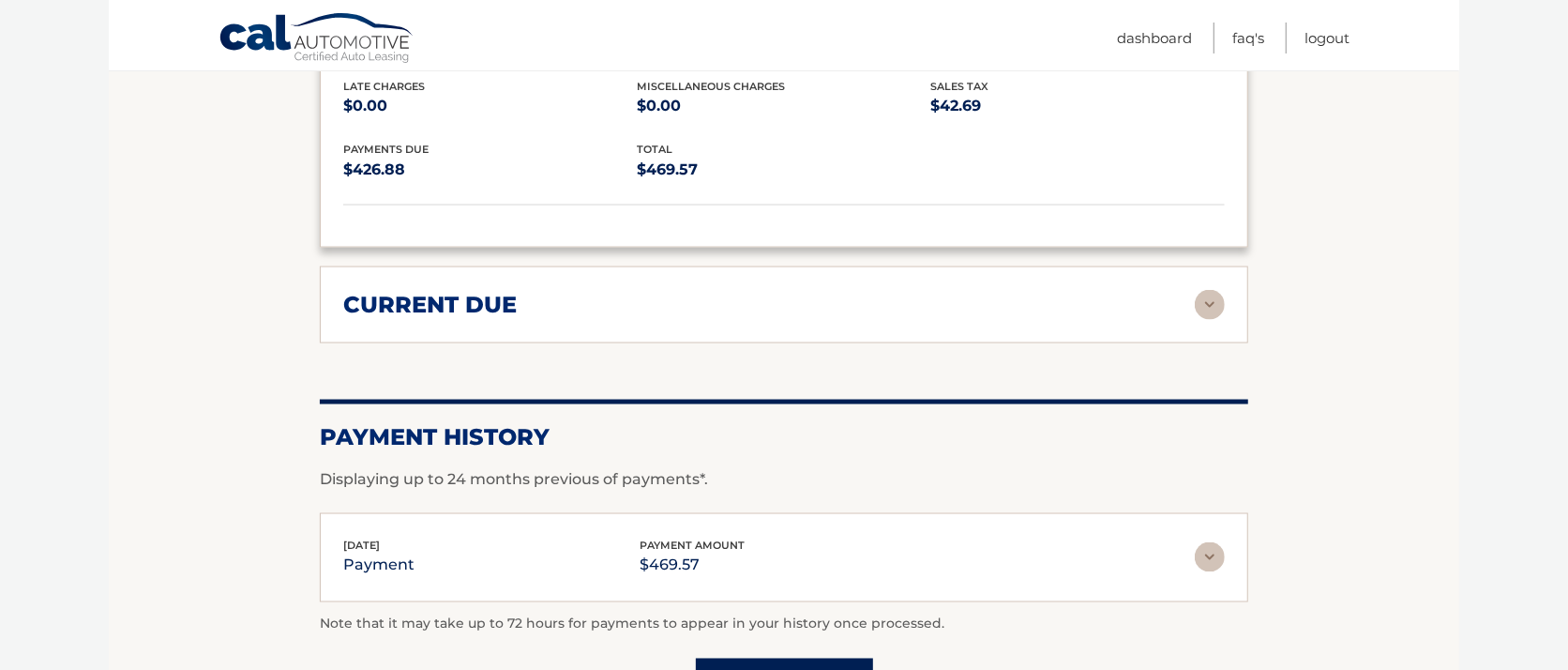
click at [1210, 320] on img at bounding box center [1210, 305] width 30 height 30
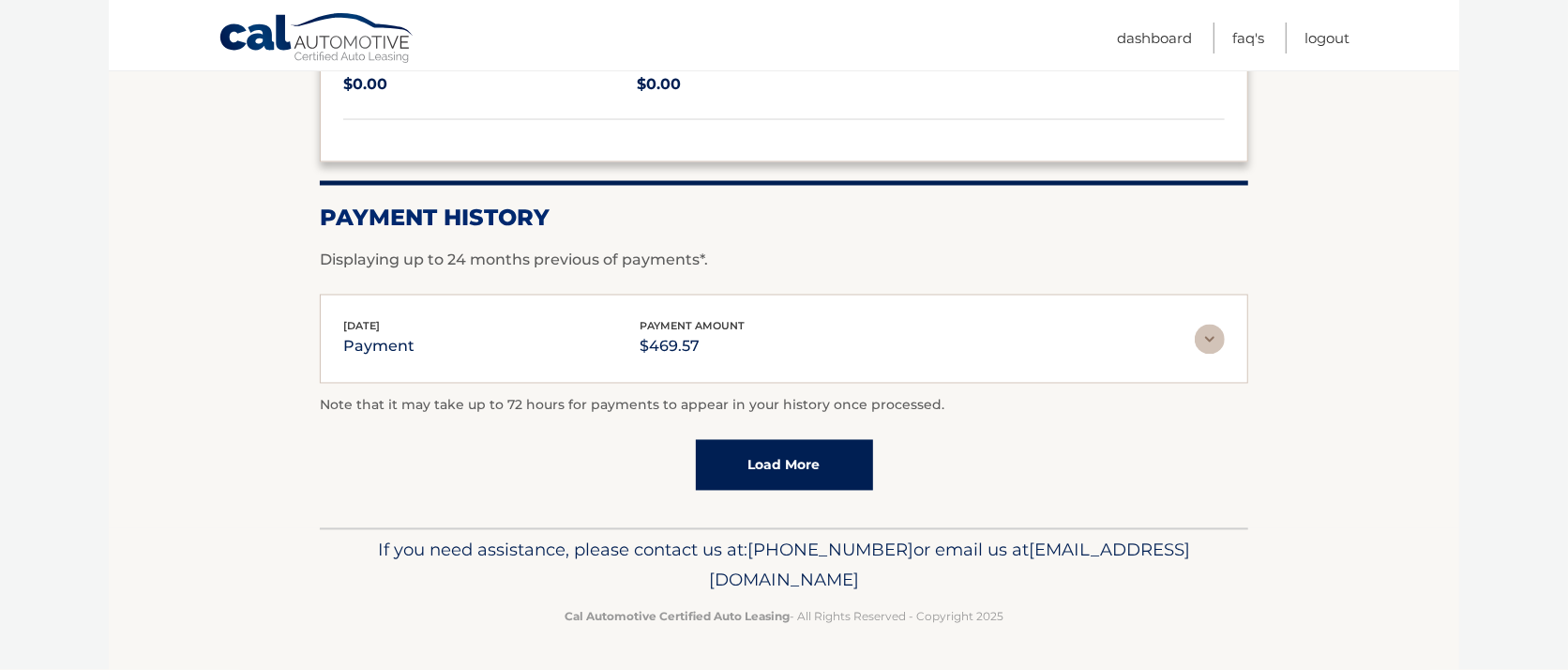
scroll to position [2266, 0]
